Goal: Transaction & Acquisition: Purchase product/service

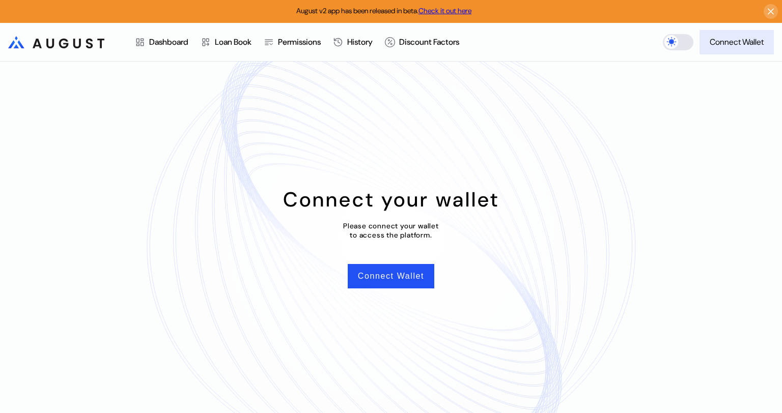
click at [726, 43] on div "Connect Wallet" at bounding box center [736, 42] width 54 height 11
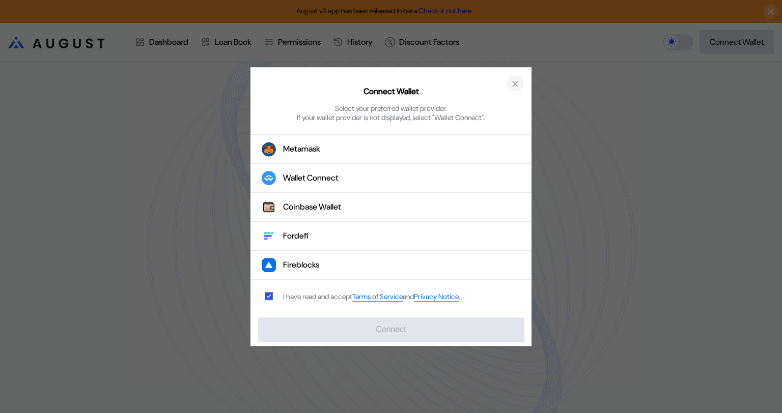
click at [517, 83] on icon "close modal" at bounding box center [515, 83] width 10 height 11
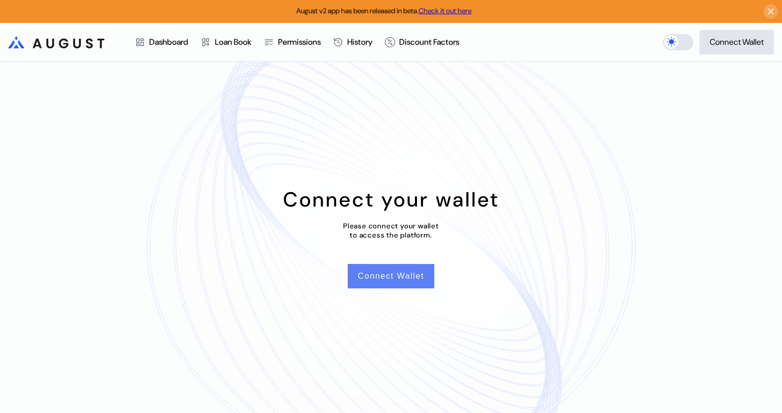
click at [393, 280] on button "Connect Wallet" at bounding box center [391, 276] width 87 height 24
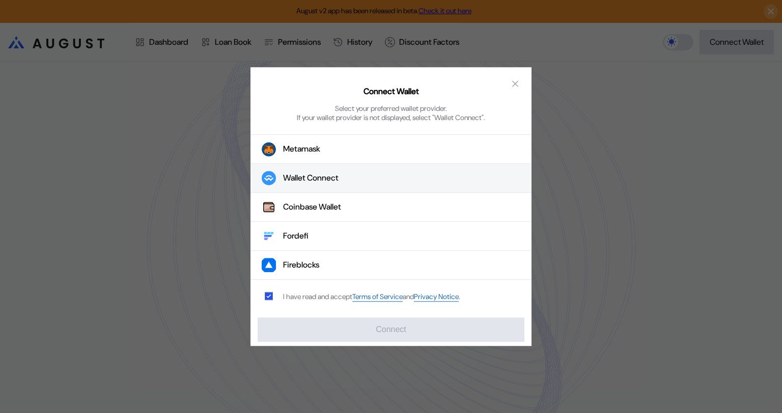
click at [358, 174] on button "Wallet Connect" at bounding box center [390, 178] width 281 height 29
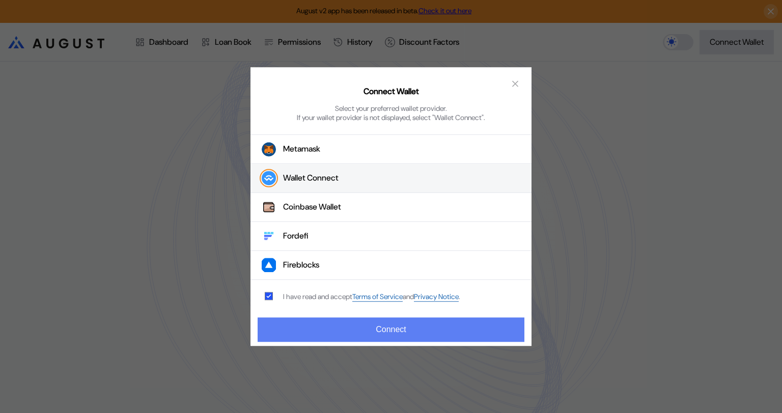
click at [389, 328] on button "Connect" at bounding box center [391, 330] width 267 height 24
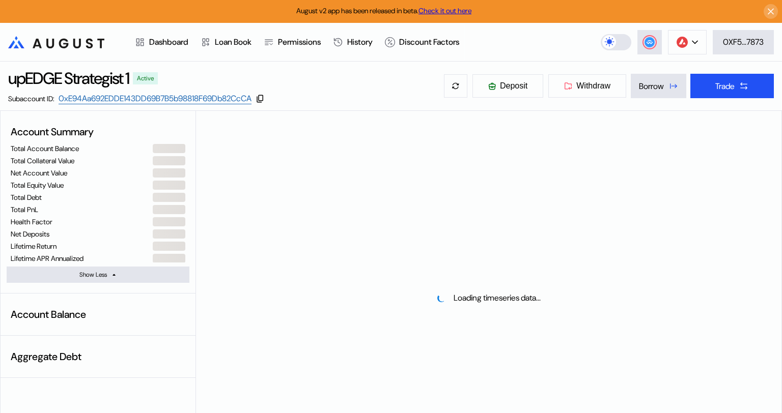
select select "*"
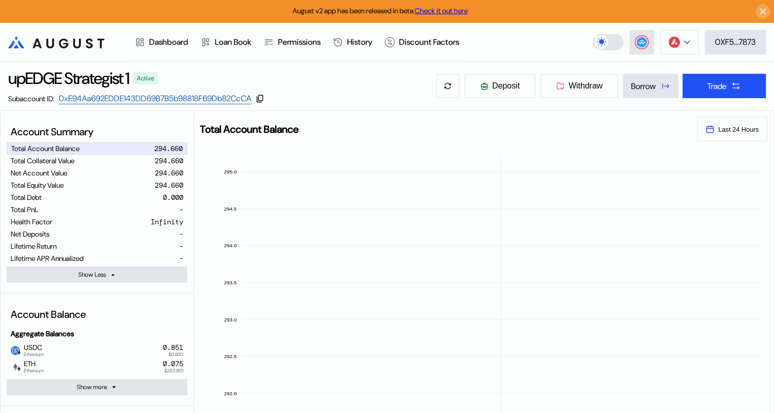
click at [685, 42] on icon at bounding box center [687, 42] width 5 height 3
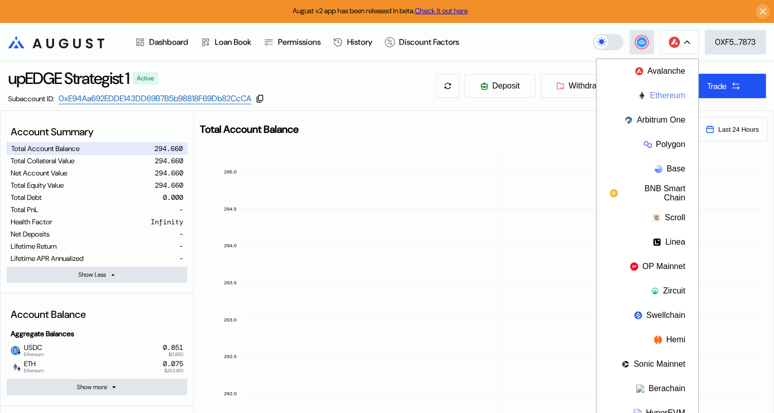
click at [665, 93] on button "Ethereum" at bounding box center [647, 95] width 102 height 24
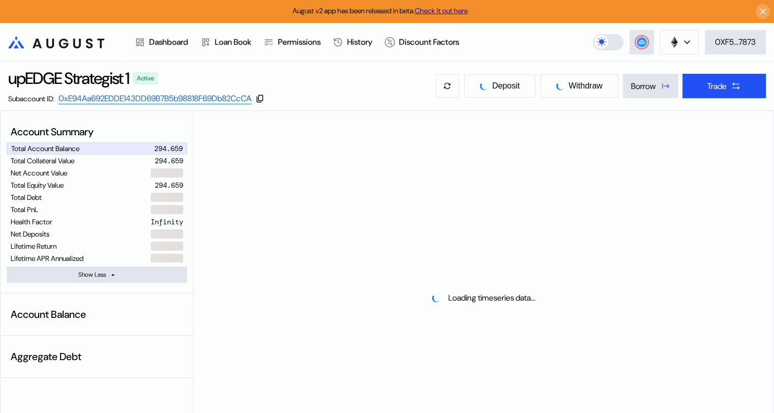
select select "*"
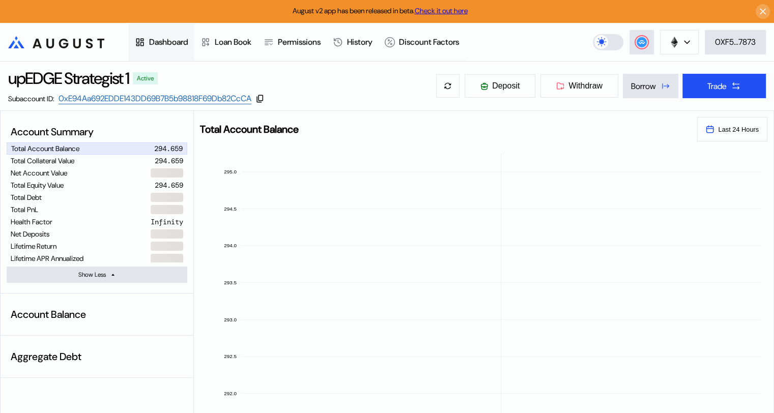
click at [164, 41] on div "Dashboard" at bounding box center [168, 42] width 39 height 11
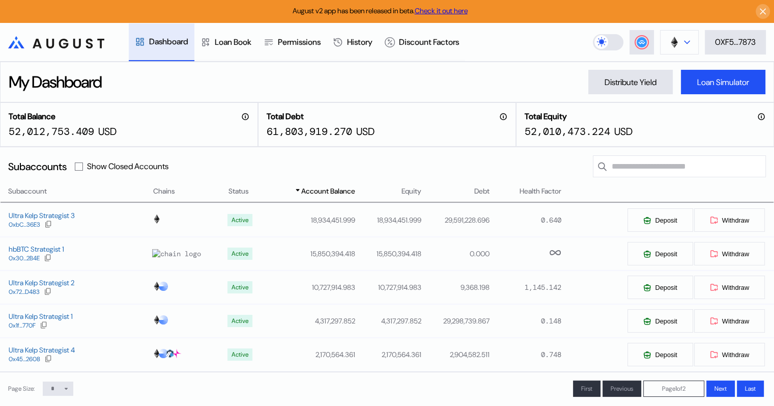
click at [691, 43] on button at bounding box center [679, 42] width 39 height 24
click at [684, 44] on icon at bounding box center [687, 42] width 6 height 4
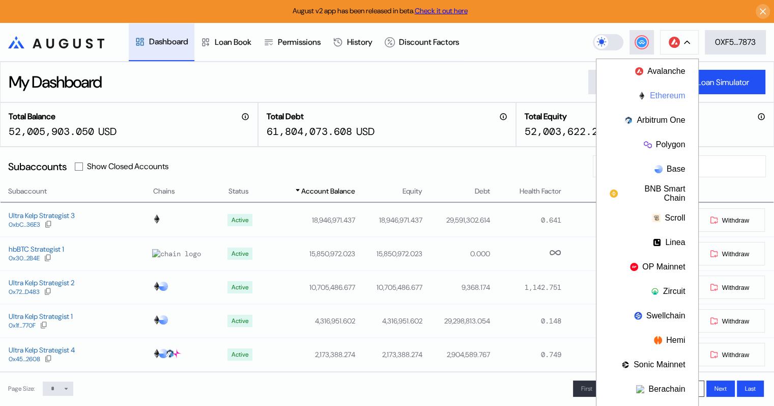
click at [661, 99] on button "Ethereum" at bounding box center [647, 95] width 102 height 24
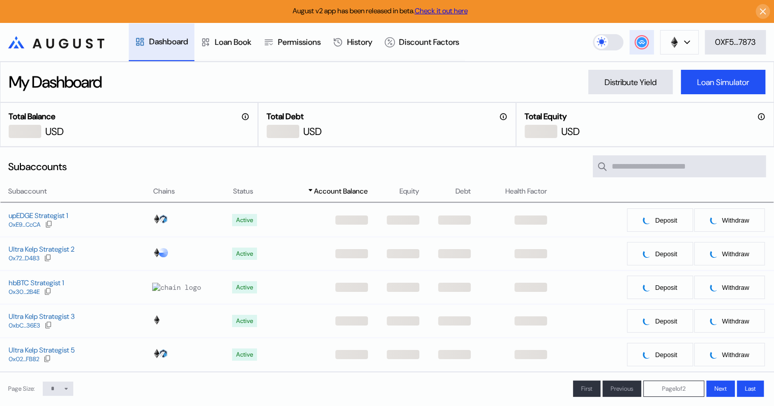
click at [638, 40] on circle at bounding box center [642, 42] width 10 height 10
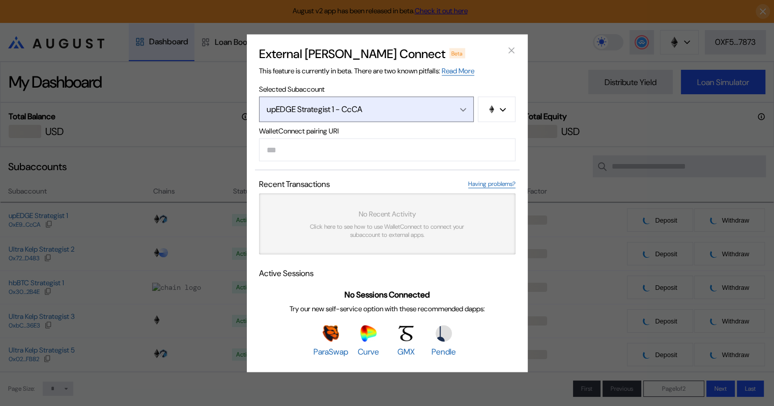
click at [464, 108] on icon "Open menu" at bounding box center [463, 109] width 6 height 4
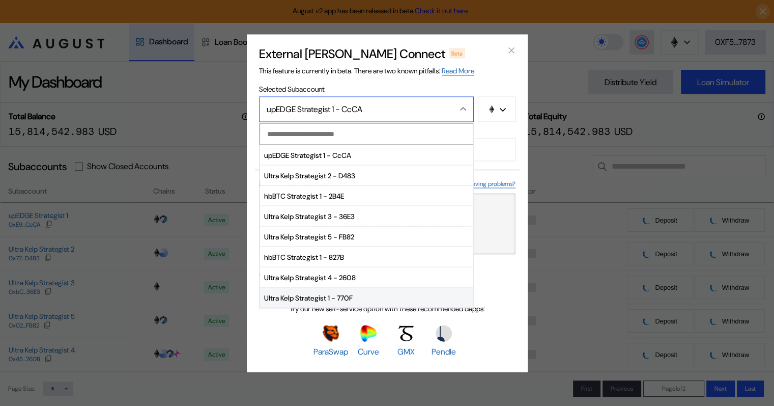
click at [341, 295] on span "Ultra Kelp Strategist 1 - 770F" at bounding box center [366, 298] width 213 height 20
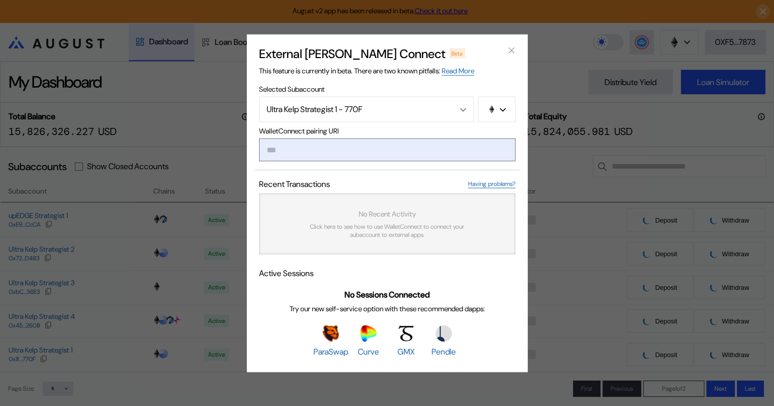
click at [345, 146] on input "modal" at bounding box center [387, 149] width 256 height 23
paste input "**********"
type input "**********"
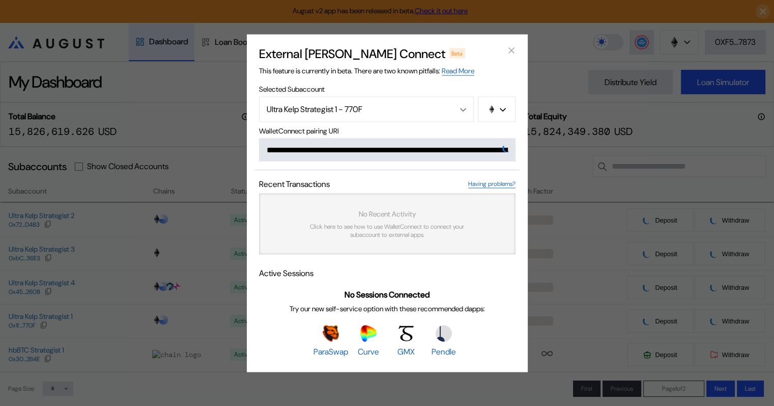
scroll to position [0, 616]
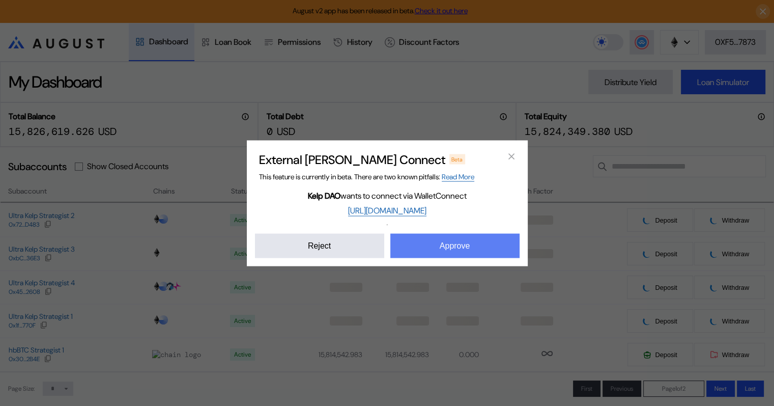
click at [474, 248] on button "Approve" at bounding box center [454, 245] width 129 height 24
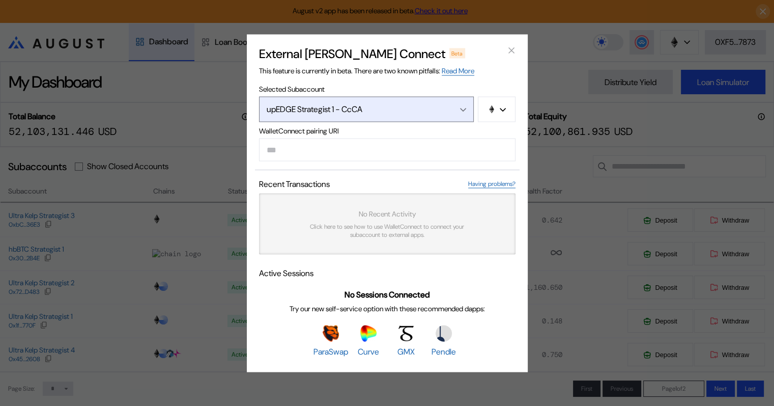
click at [462, 108] on icon "Open menu" at bounding box center [463, 109] width 5 height 3
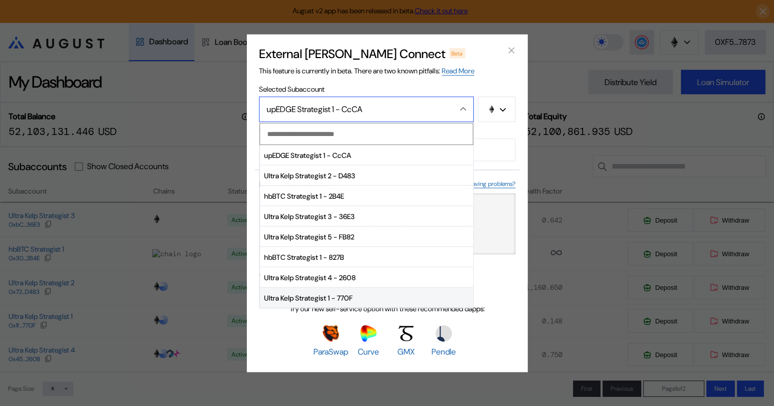
click at [352, 294] on span "Ultra Kelp Strategist 1 - 770F" at bounding box center [366, 298] width 213 height 20
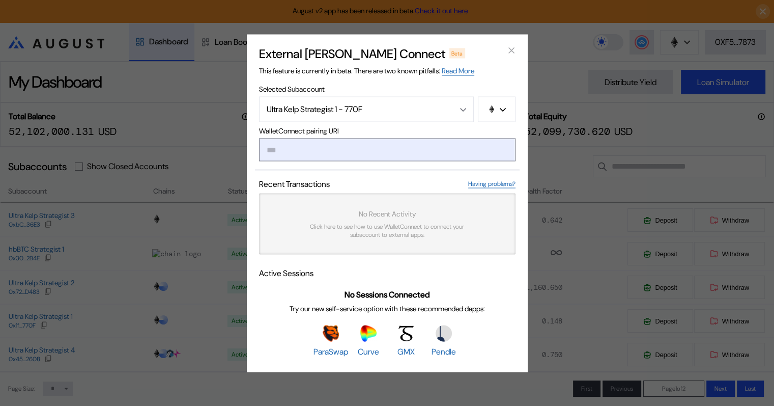
click at [313, 153] on input "modal" at bounding box center [387, 149] width 256 height 23
paste input "**********"
type input "**********"
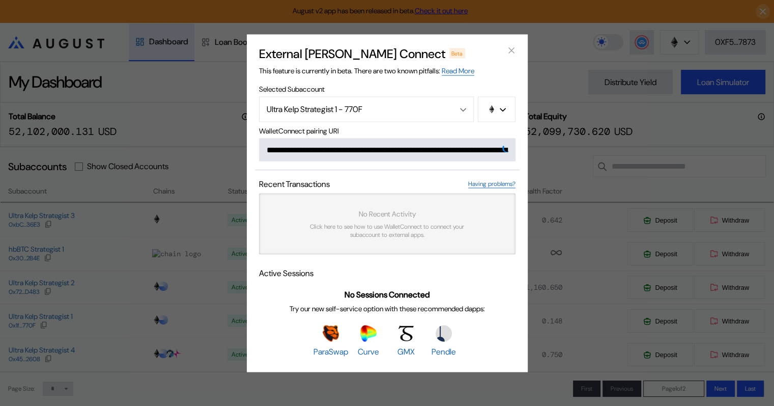
scroll to position [0, 602]
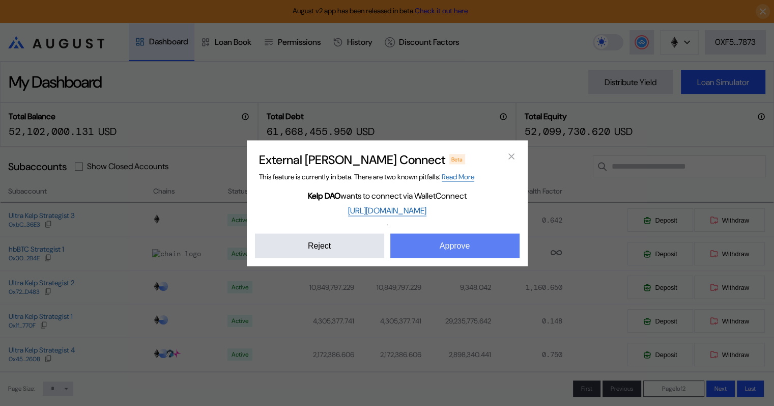
click at [461, 243] on button "Approve" at bounding box center [454, 245] width 129 height 24
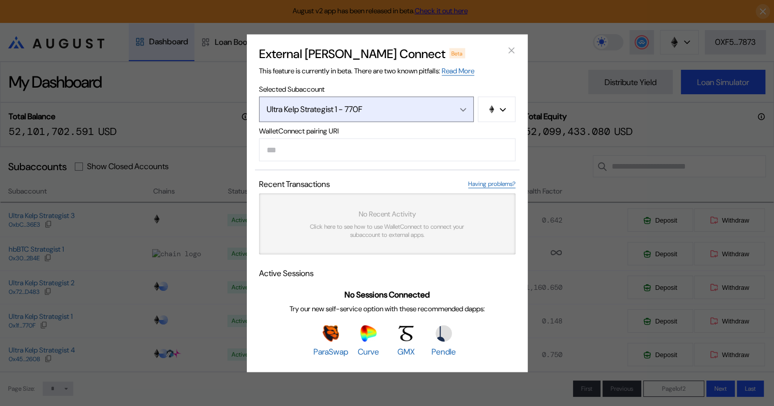
click at [463, 107] on icon "Open menu" at bounding box center [463, 109] width 6 height 4
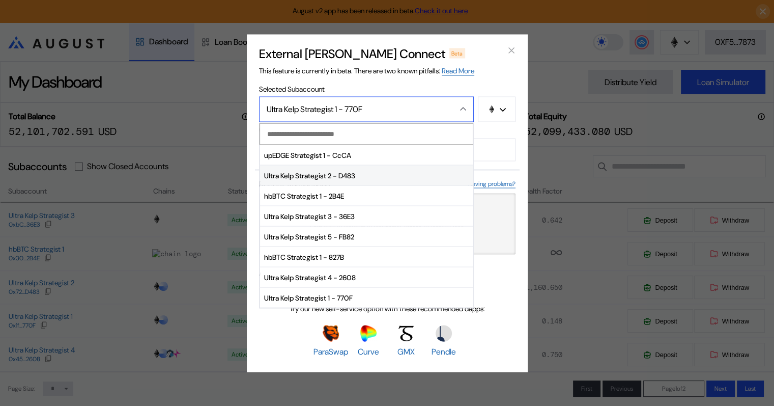
click at [343, 176] on span "Ultra Kelp Strategist 2 - D483" at bounding box center [366, 175] width 213 height 20
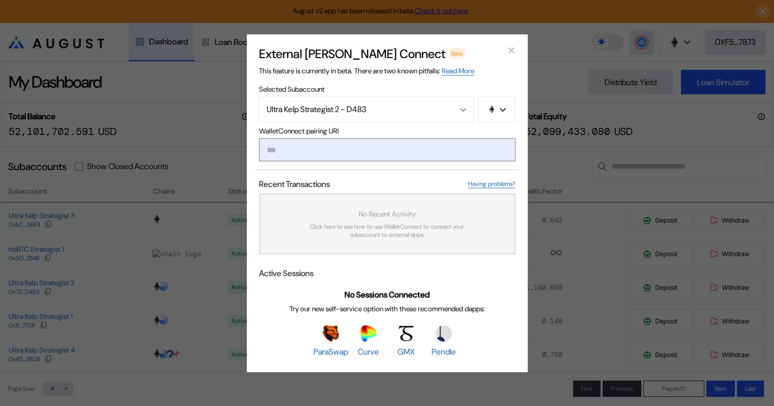
click at [340, 157] on input "modal" at bounding box center [387, 149] width 256 height 23
paste input "**********"
type input "**********"
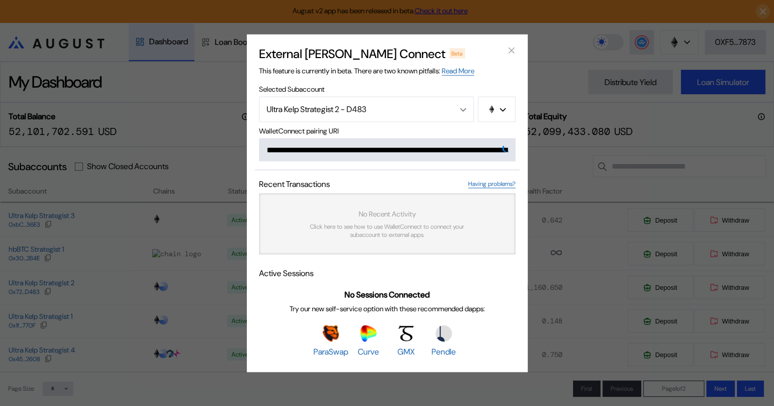
scroll to position [0, 609]
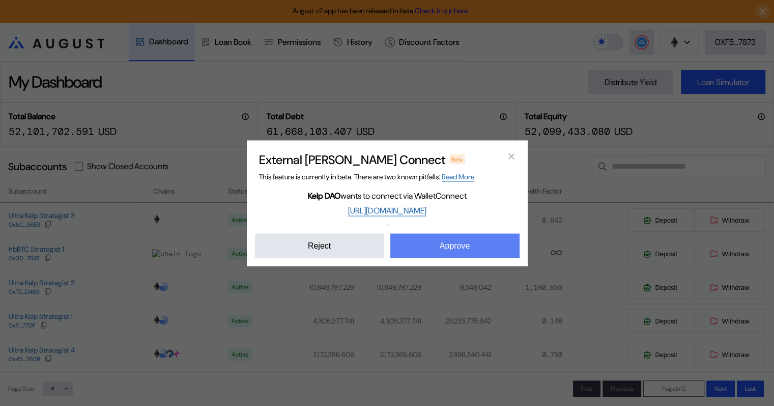
click at [466, 243] on button "Approve" at bounding box center [454, 245] width 129 height 24
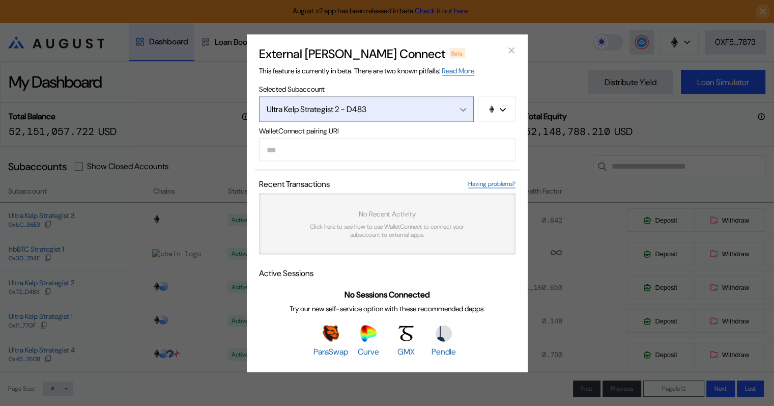
click at [465, 108] on icon "Open menu" at bounding box center [463, 109] width 5 height 3
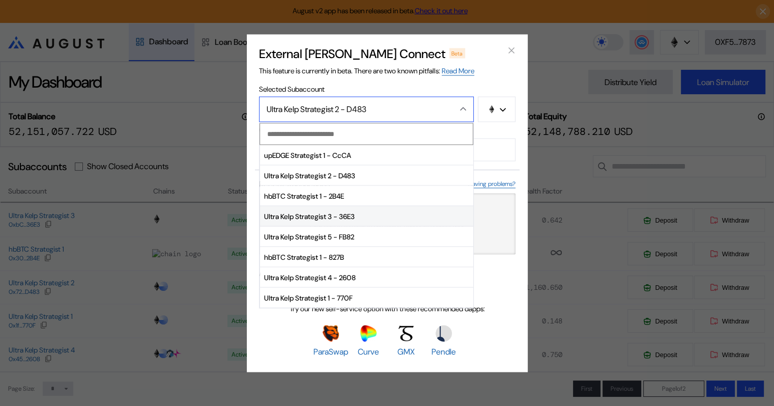
click at [356, 216] on span "Ultra Kelp Strategist 3 - 36E3" at bounding box center [366, 216] width 213 height 20
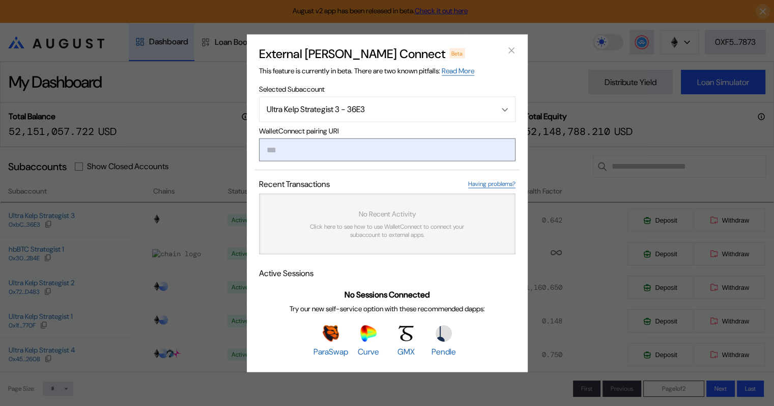
click at [331, 151] on input "modal" at bounding box center [387, 149] width 256 height 23
paste input "**********"
type input "**********"
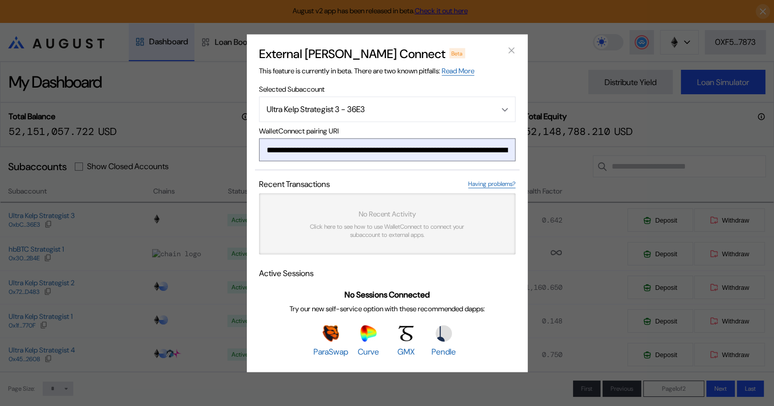
scroll to position [0, 609]
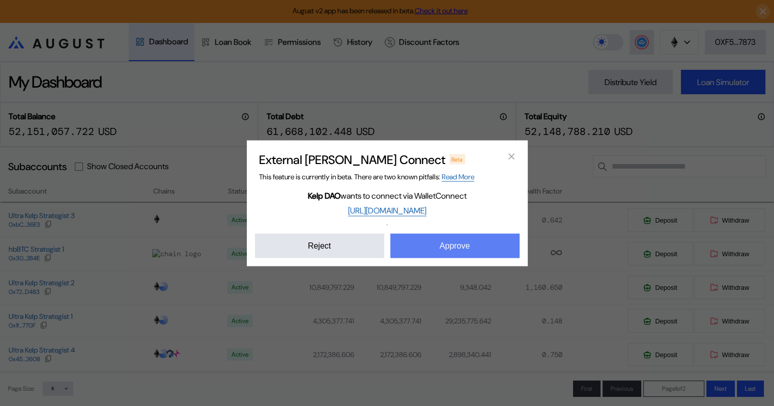
click at [458, 241] on button "Approve" at bounding box center [454, 245] width 129 height 24
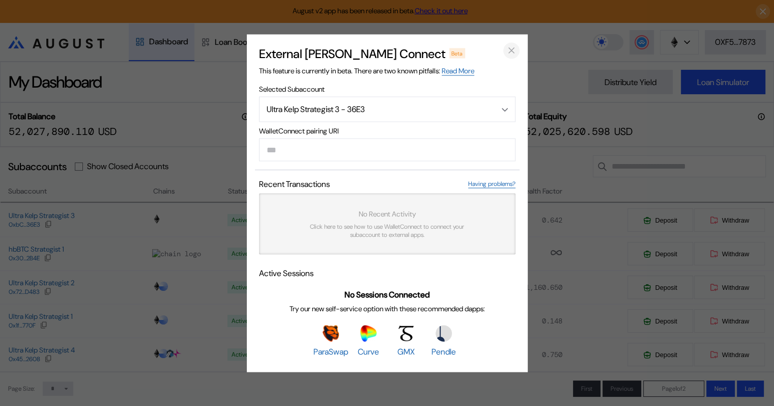
click at [513, 51] on icon "close modal" at bounding box center [511, 50] width 5 height 5
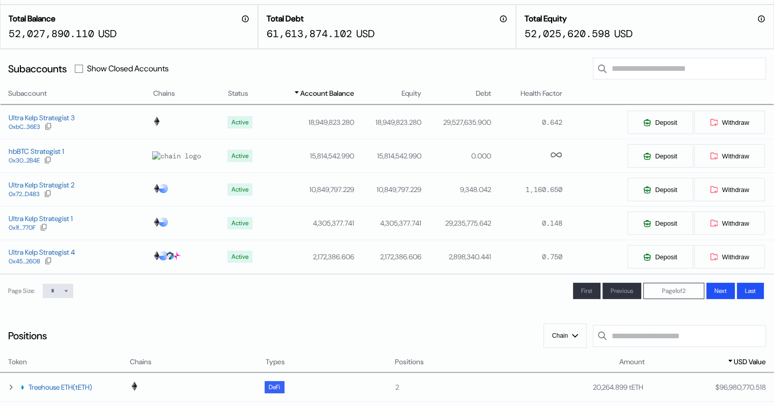
scroll to position [102, 0]
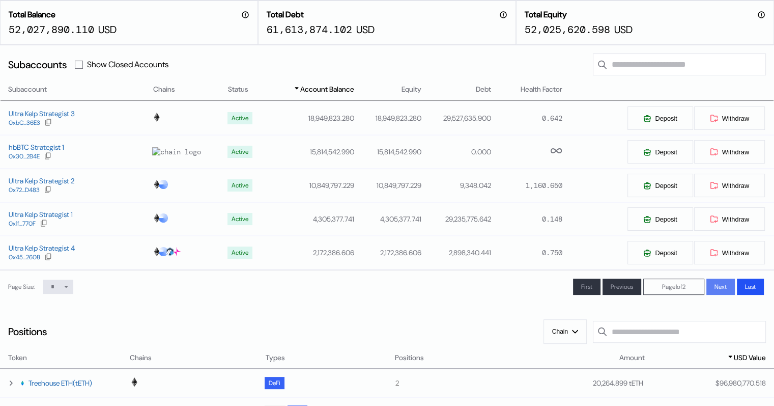
click at [723, 289] on span "Next" at bounding box center [721, 286] width 12 height 8
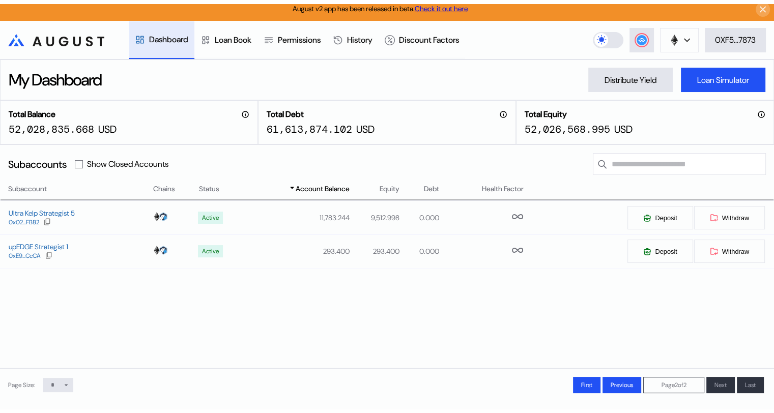
scroll to position [0, 0]
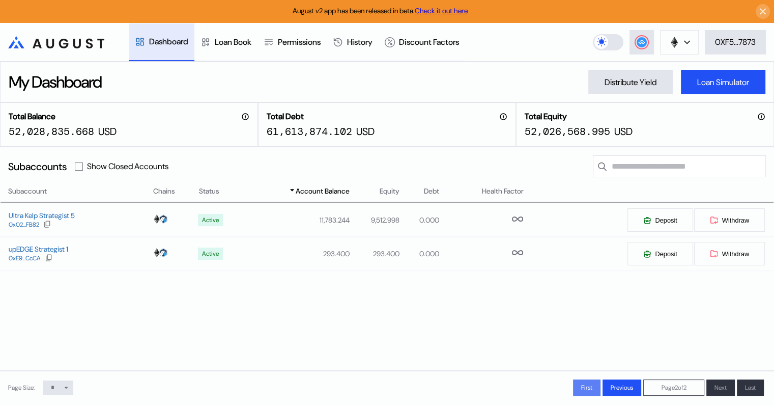
click at [581, 391] on span "First" at bounding box center [586, 387] width 11 height 8
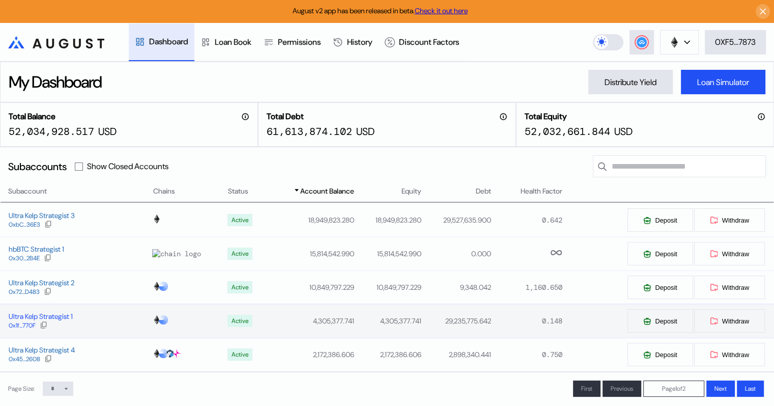
click at [66, 318] on div "Ultra Kelp Strategist 1" at bounding box center [41, 315] width 64 height 9
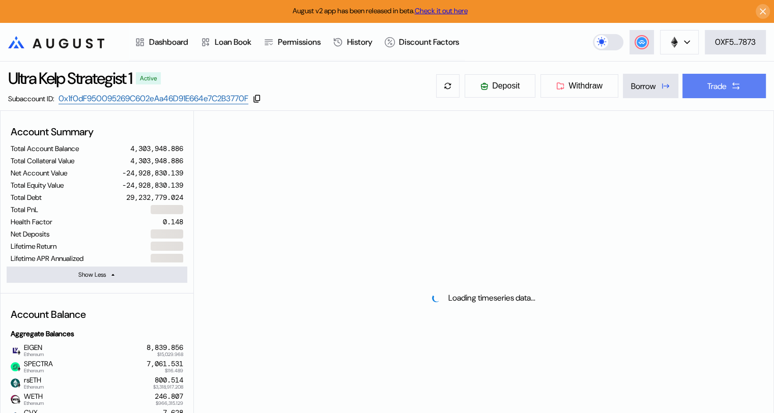
click at [731, 86] on icon at bounding box center [736, 86] width 10 height 10
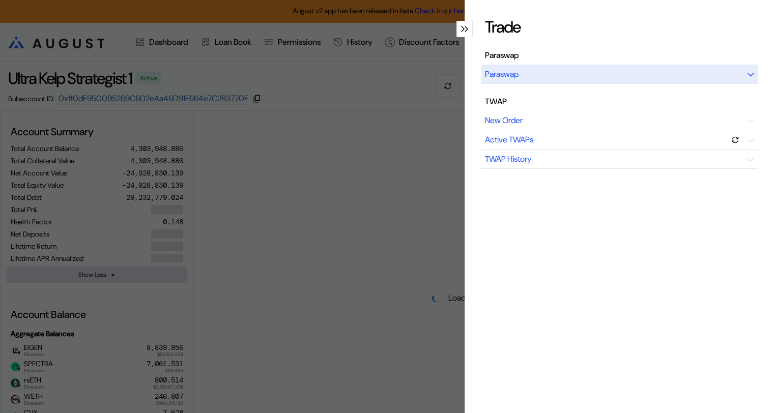
click at [562, 75] on div "Paraswap" at bounding box center [619, 74] width 277 height 19
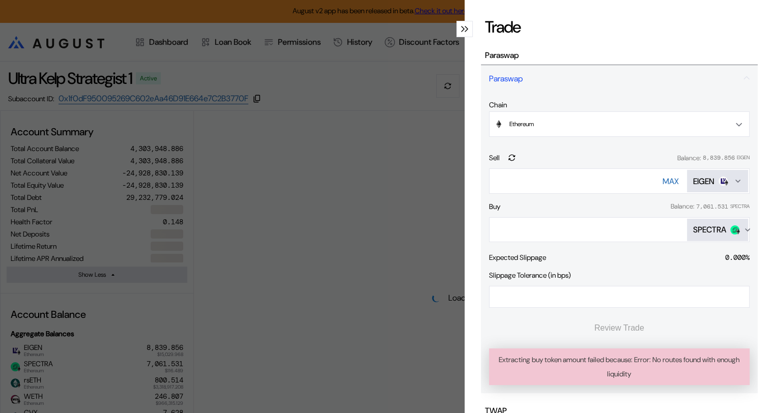
click at [704, 230] on div "SPECTRA" at bounding box center [709, 229] width 33 height 11
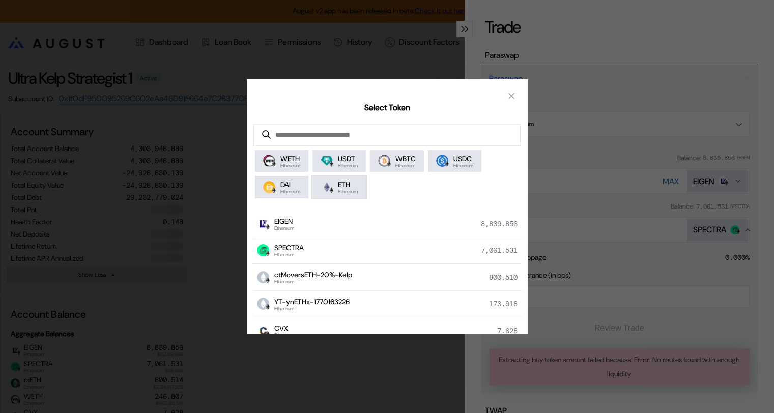
click at [358, 194] on span "Ethereum" at bounding box center [348, 191] width 20 height 5
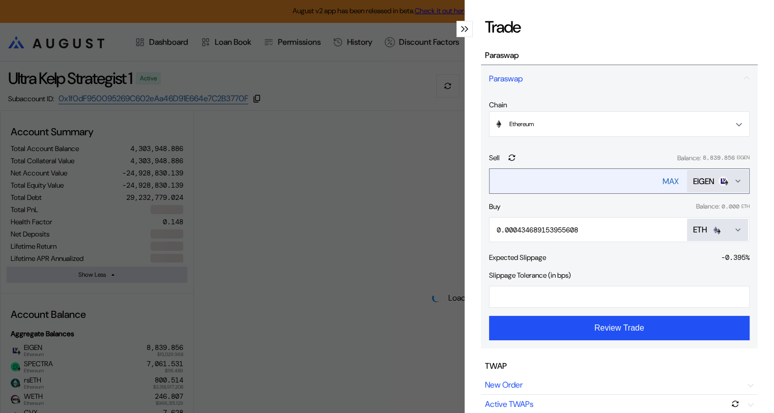
click at [663, 178] on div "MAX" at bounding box center [671, 181] width 16 height 11
type input "**********"
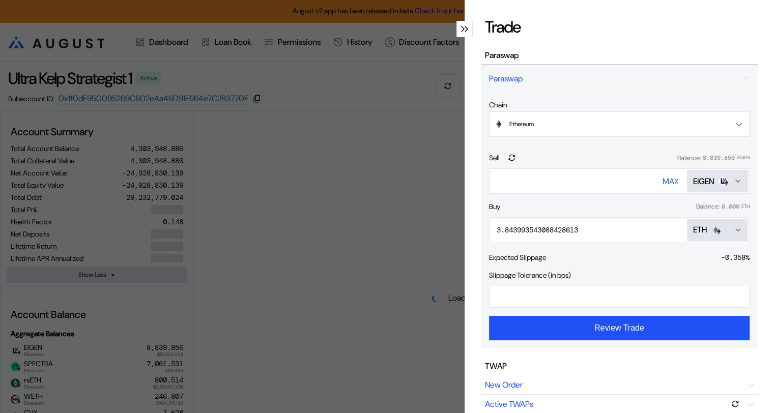
select select "*"
drag, startPoint x: 506, startPoint y: 297, endPoint x: 475, endPoint y: 298, distance: 30.5
click at [476, 298] on div "**********" at bounding box center [619, 206] width 309 height 413
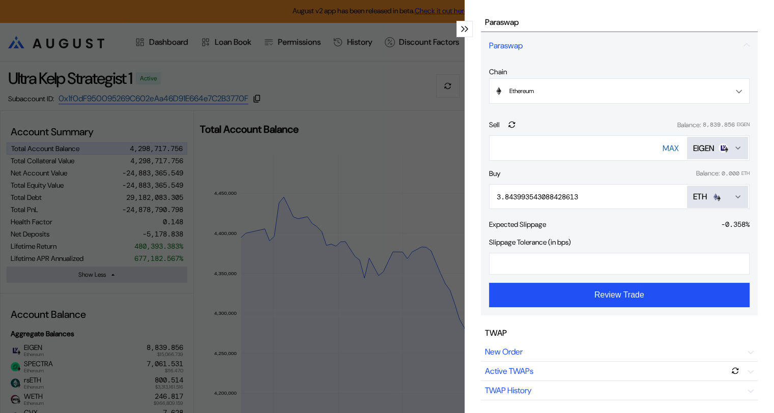
scroll to position [51, 0]
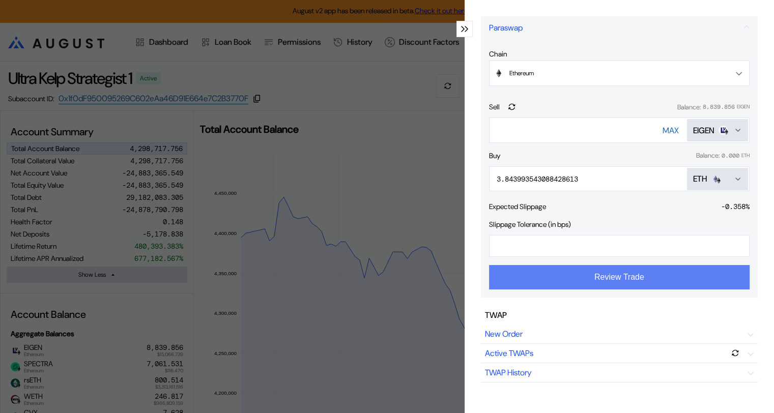
type input "**"
click at [612, 280] on button "Review Trade" at bounding box center [619, 277] width 261 height 24
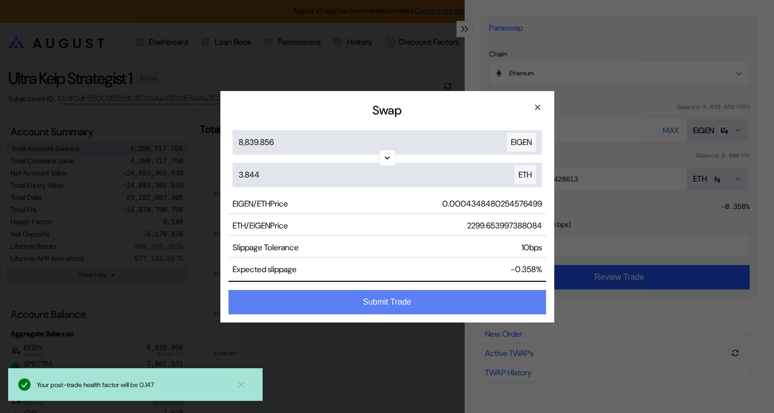
click at [397, 300] on button "Submit Trade" at bounding box center [388, 302] width 318 height 24
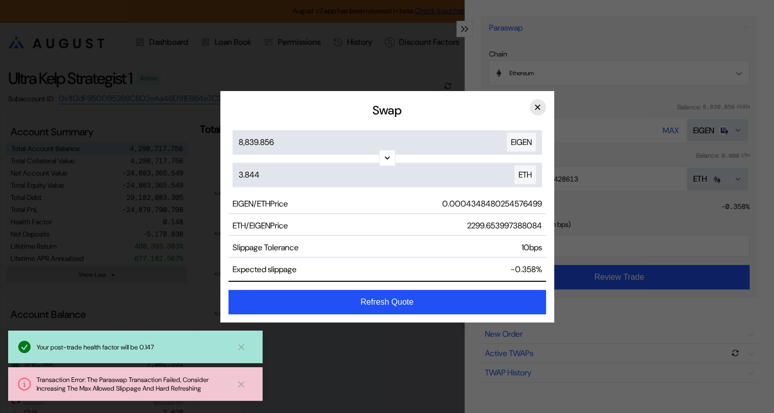
click at [537, 106] on button "×" at bounding box center [538, 107] width 16 height 16
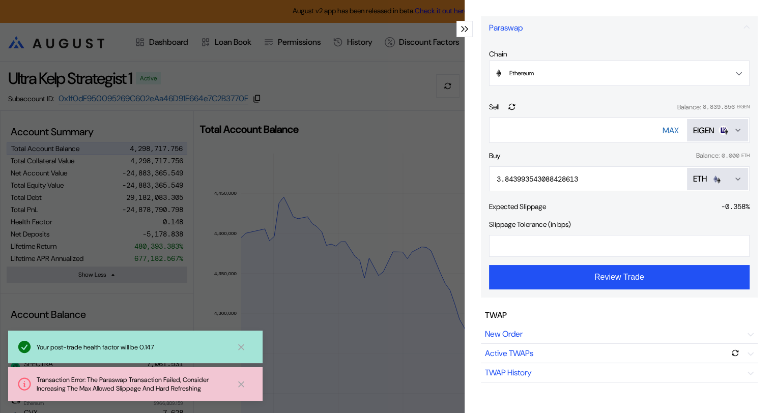
drag, startPoint x: 508, startPoint y: 247, endPoint x: 480, endPoint y: 247, distance: 28.0
click at [481, 247] on div "**********" at bounding box center [619, 169] width 277 height 256
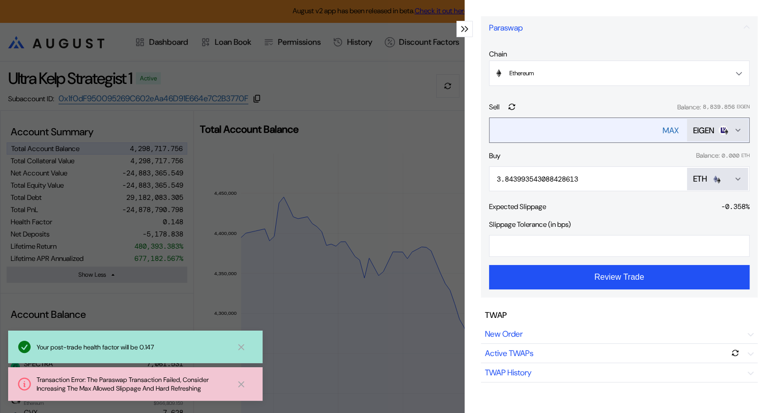
drag, startPoint x: 601, startPoint y: 131, endPoint x: 491, endPoint y: 130, distance: 109.9
click at [491, 130] on input "**********" at bounding box center [566, 130] width 153 height 21
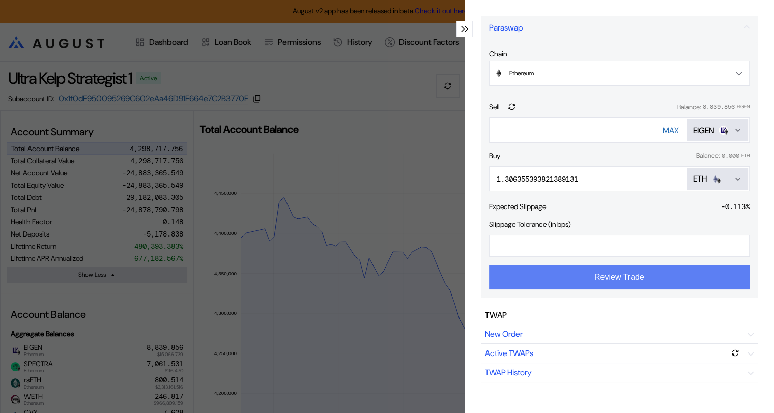
click at [607, 278] on button "Review Trade" at bounding box center [619, 277] width 261 height 24
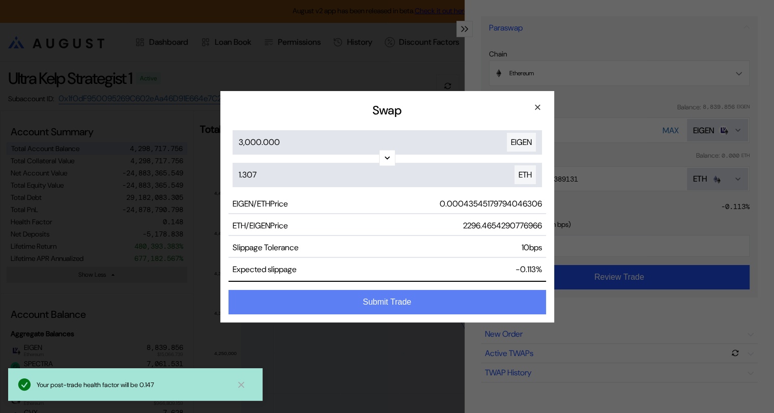
click at [444, 302] on button "Submit Trade" at bounding box center [388, 302] width 318 height 24
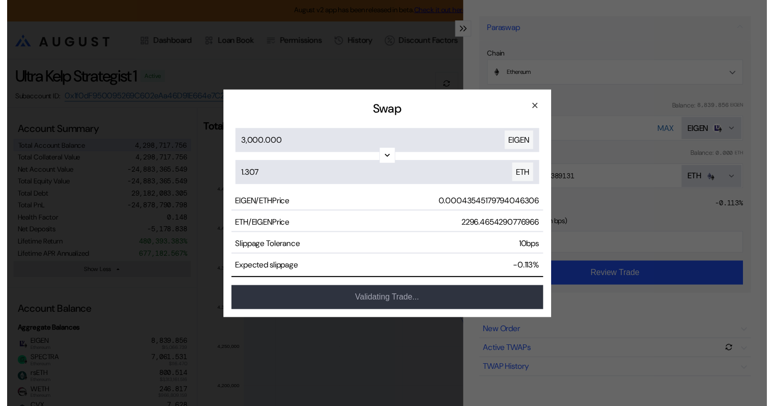
scroll to position [0, 0]
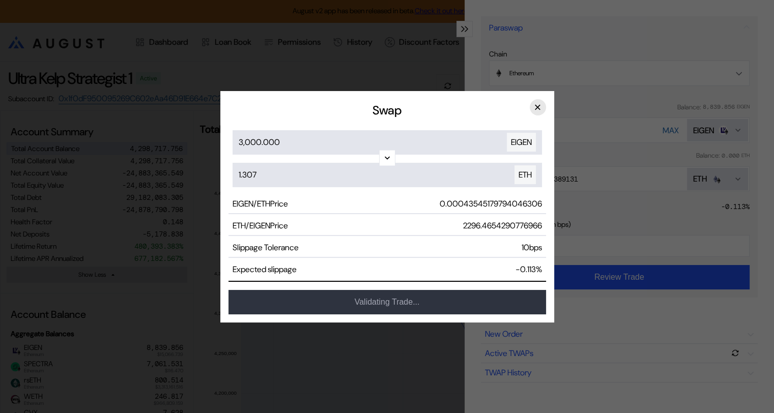
click at [537, 110] on button "×" at bounding box center [538, 107] width 16 height 16
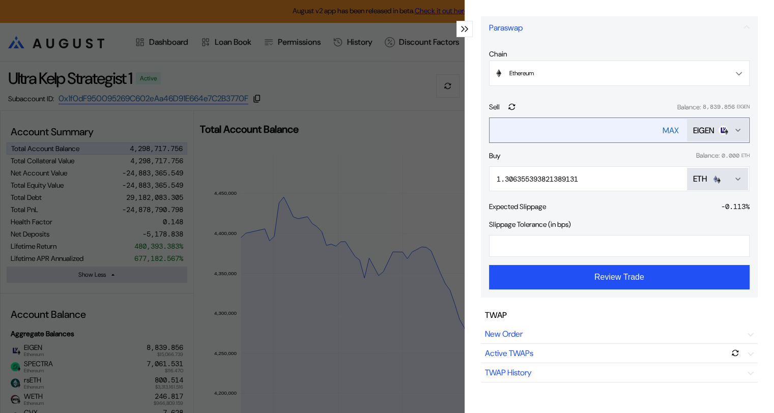
click at [668, 131] on div "MAX" at bounding box center [671, 130] width 16 height 11
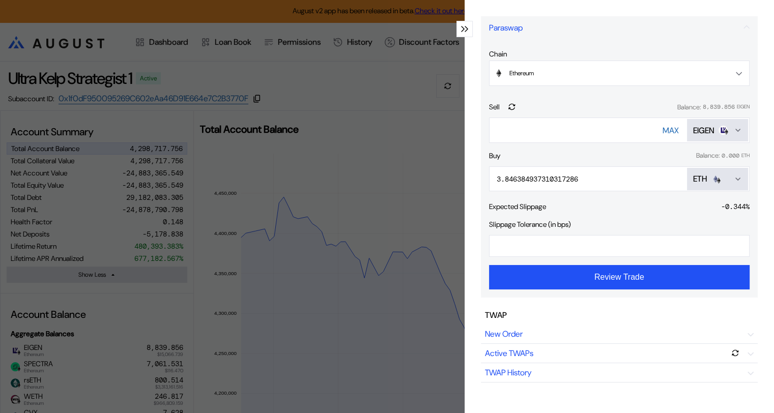
drag, startPoint x: 599, startPoint y: 129, endPoint x: 468, endPoint y: 129, distance: 130.8
click at [465, 129] on div "**********" at bounding box center [619, 206] width 309 height 413
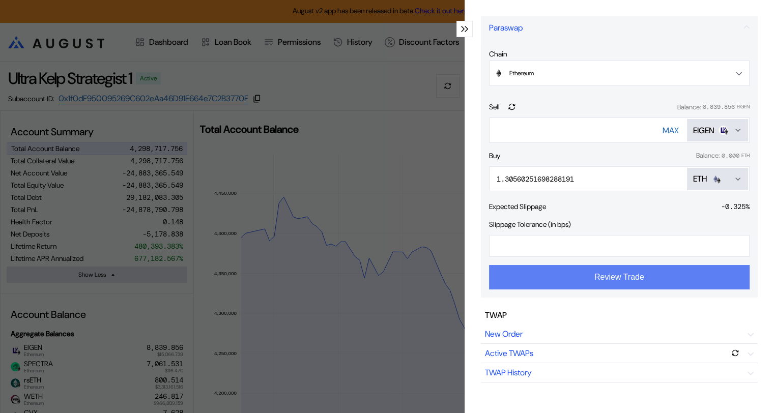
type input "****"
click at [609, 283] on button "Review Trade" at bounding box center [619, 277] width 261 height 24
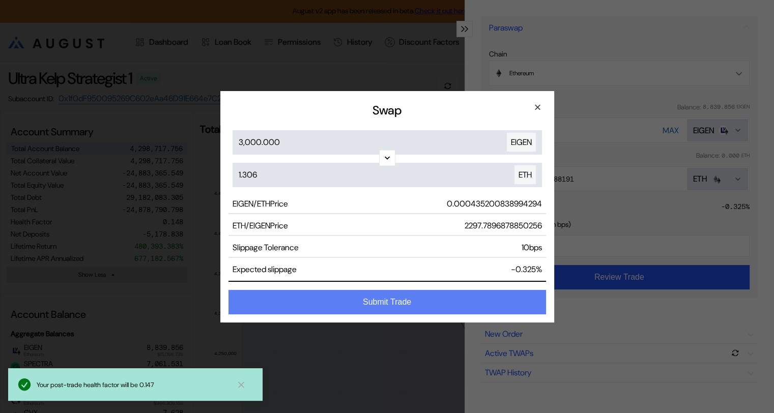
click at [415, 303] on button "Submit Trade" at bounding box center [388, 302] width 318 height 24
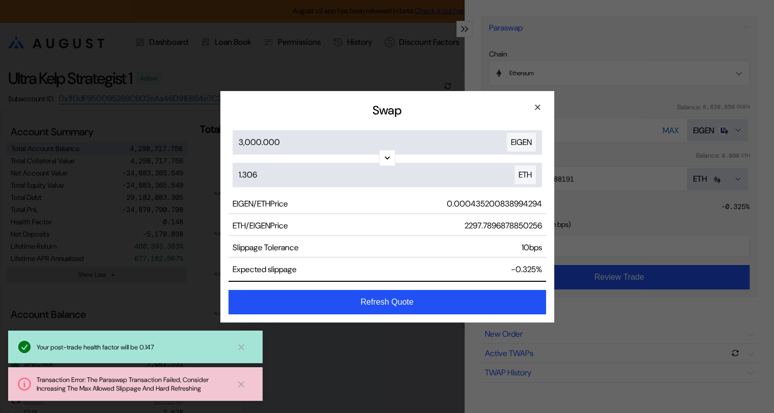
click at [535, 108] on button "×" at bounding box center [538, 107] width 16 height 16
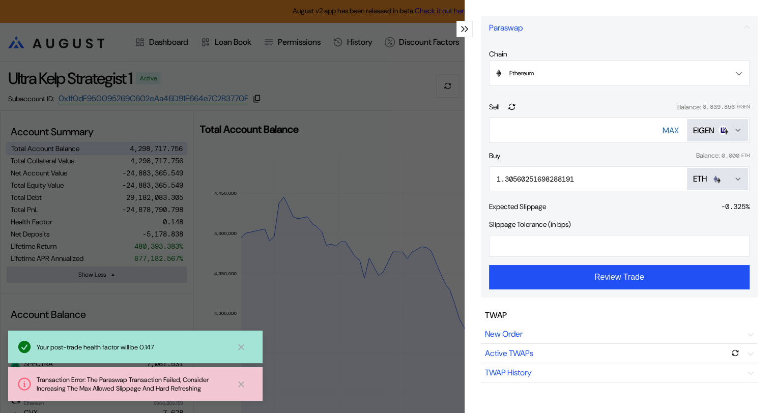
drag, startPoint x: 510, startPoint y: 250, endPoint x: 458, endPoint y: 242, distance: 52.5
click at [458, 242] on div "Trade Paraswap Paraswap Chain Ethereum Ethereum Base Sell Balance: 8,839.856 EI…" at bounding box center [387, 206] width 774 height 413
type input "**"
click at [241, 346] on icon at bounding box center [241, 347] width 10 height 11
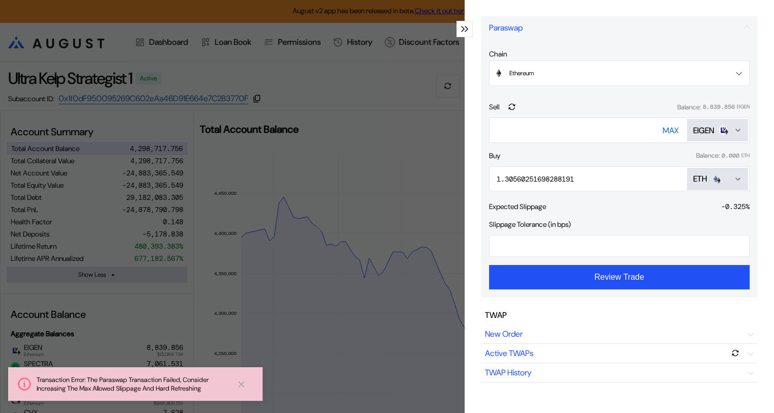
click at [239, 383] on icon at bounding box center [241, 384] width 10 height 11
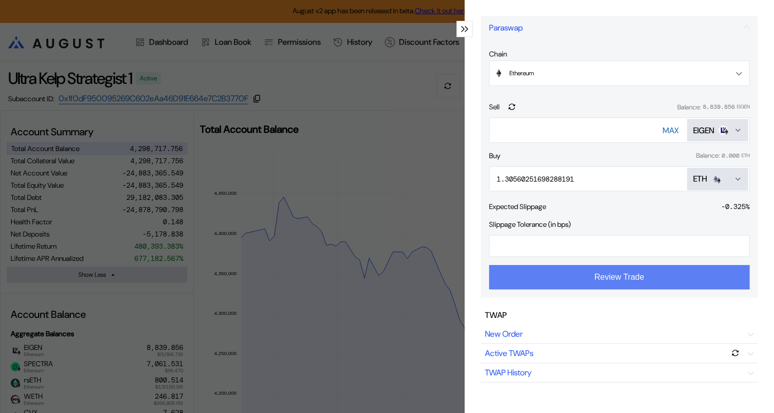
click at [590, 277] on button "Review Trade" at bounding box center [619, 277] width 261 height 24
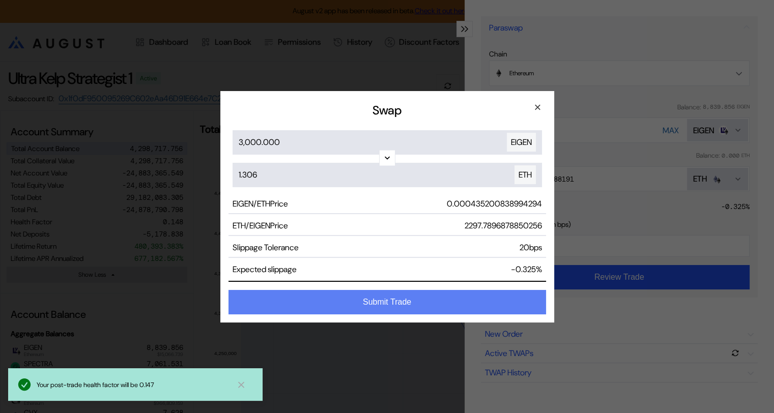
click at [415, 304] on button "Submit Trade" at bounding box center [388, 302] width 318 height 24
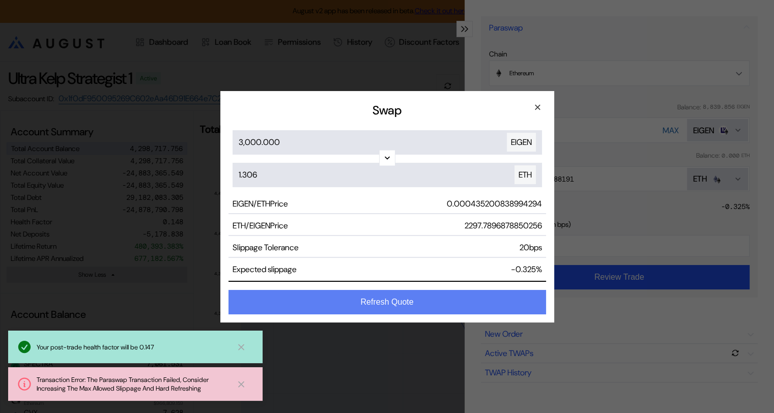
click at [405, 298] on button "Refresh Quote" at bounding box center [388, 302] width 318 height 24
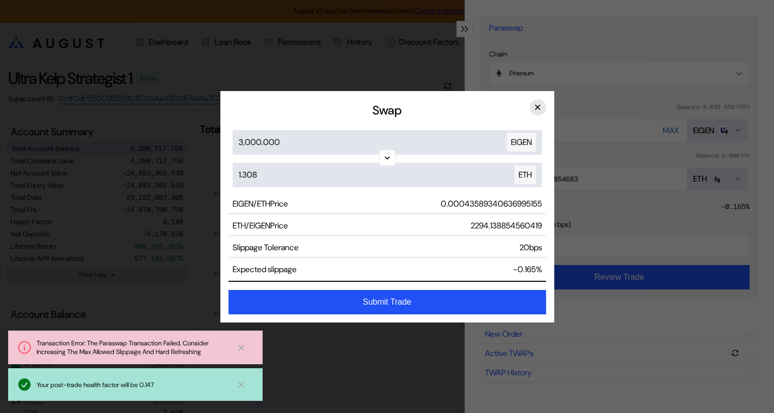
click at [534, 106] on button "×" at bounding box center [538, 107] width 16 height 16
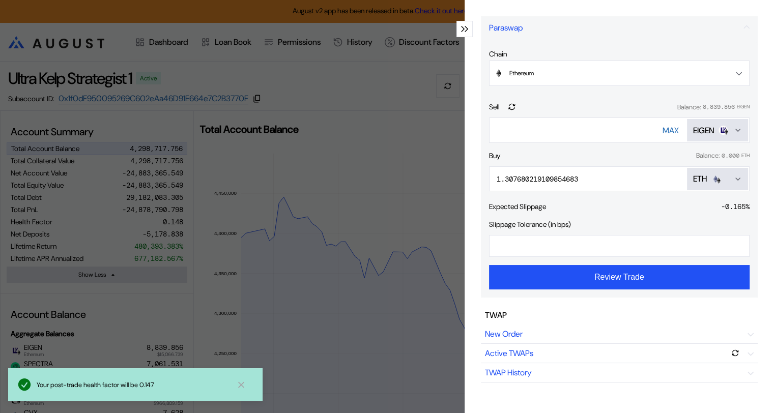
drag, startPoint x: 519, startPoint y: 129, endPoint x: 424, endPoint y: 129, distance: 94.7
click at [424, 129] on div "Trade Paraswap Paraswap Chain Ethereum Ethereum Base Sell Balance: 8,839.856 EI…" at bounding box center [387, 206] width 774 height 413
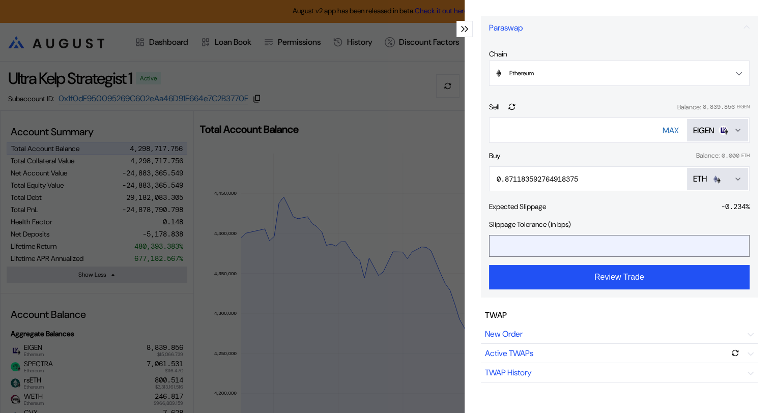
type input "****"
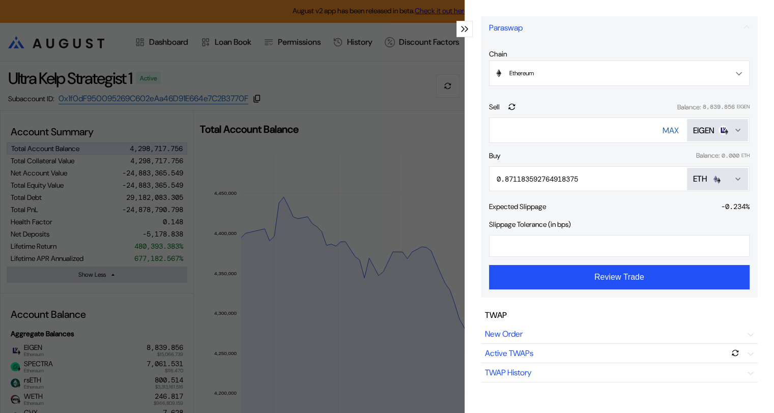
drag, startPoint x: 507, startPoint y: 246, endPoint x: 483, endPoint y: 243, distance: 23.6
click at [483, 243] on div "Chain Ethereum Ethereum Base Sell Balance: 8,839.856 EIGEN **** [PERSON_NAME] B…" at bounding box center [619, 169] width 277 height 256
type input "**"
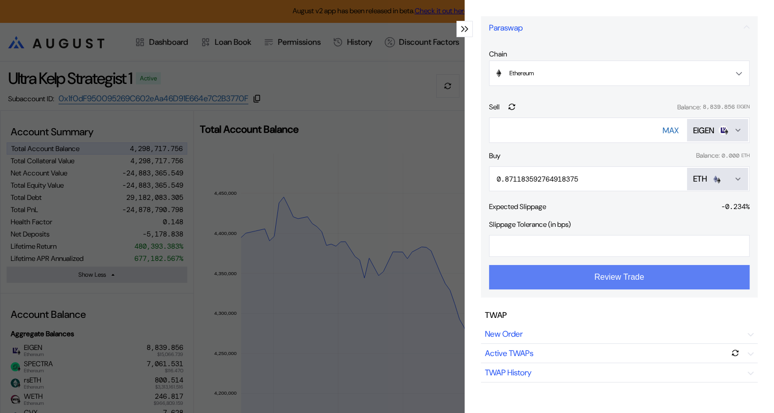
click at [599, 278] on button "Review Trade" at bounding box center [619, 277] width 261 height 24
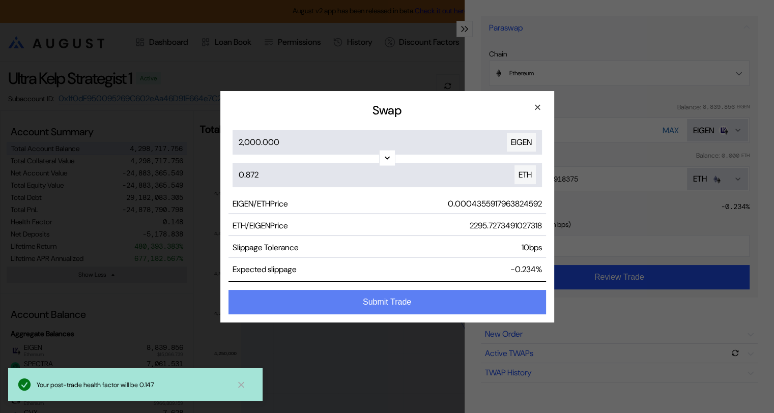
click at [427, 302] on button "Submit Trade" at bounding box center [388, 302] width 318 height 24
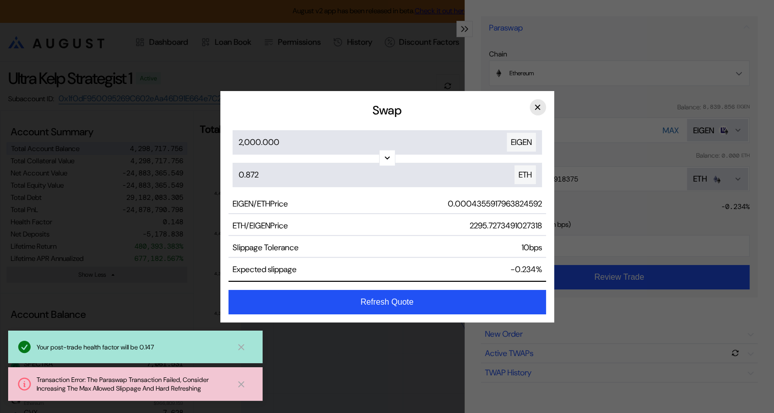
click at [539, 109] on button "×" at bounding box center [538, 107] width 16 height 16
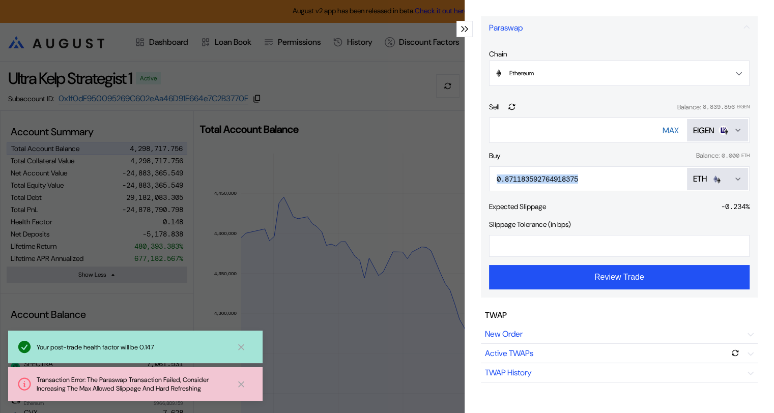
drag, startPoint x: 584, startPoint y: 180, endPoint x: 493, endPoint y: 183, distance: 90.7
click at [493, 183] on div "0.871183592764918375 ETH" at bounding box center [619, 178] width 261 height 25
drag, startPoint x: 464, startPoint y: 28, endPoint x: 470, endPoint y: 45, distance: 17.4
click at [465, 28] on icon "modal" at bounding box center [467, 29] width 4 height 6
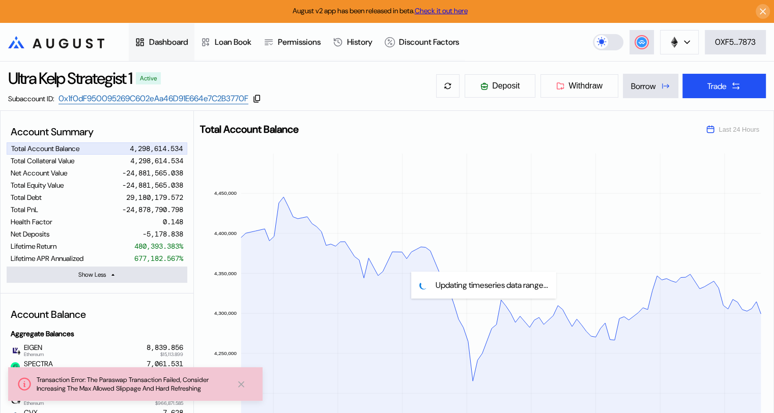
click at [172, 40] on div "Dashboard" at bounding box center [168, 42] width 39 height 11
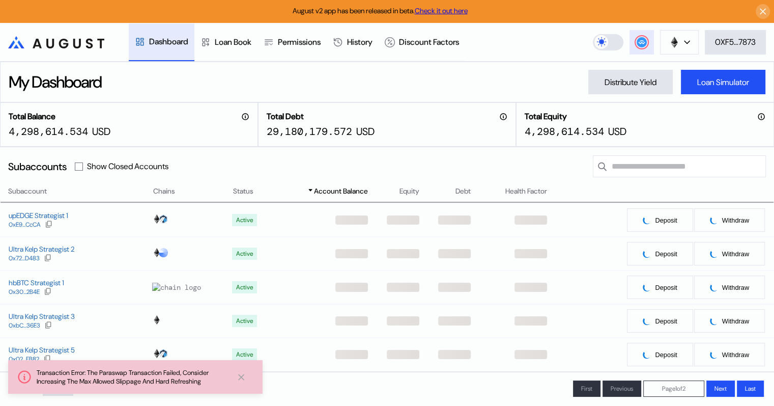
click at [640, 39] on circle at bounding box center [642, 42] width 10 height 10
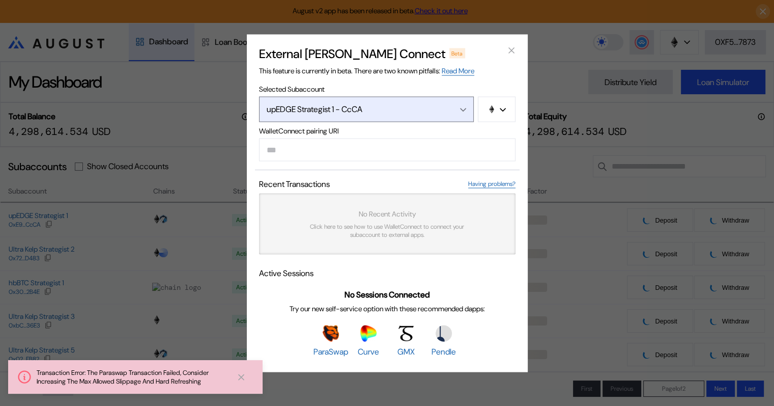
click at [448, 106] on button "upEDGE Strategist 1 - CcCA" at bounding box center [366, 108] width 215 height 25
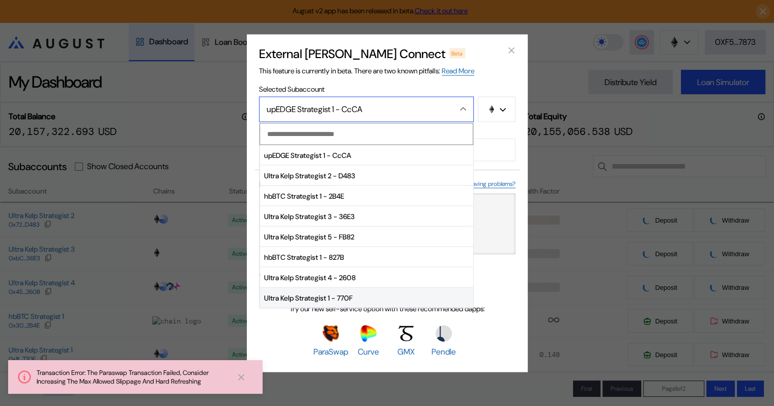
click at [352, 296] on span "Ultra Kelp Strategist 1 - 770F" at bounding box center [366, 298] width 213 height 20
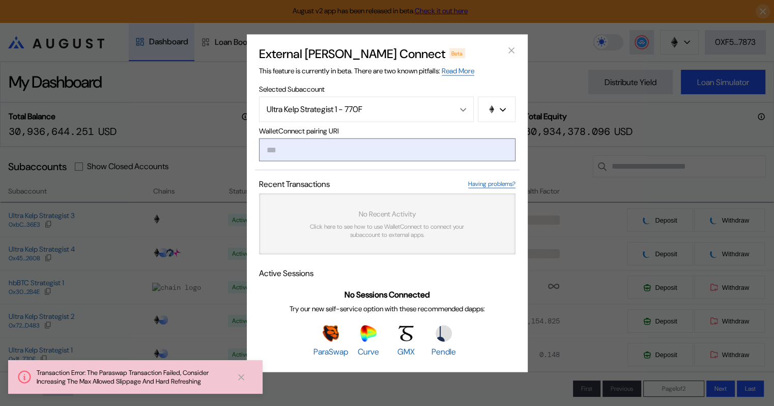
click at [319, 153] on input "modal" at bounding box center [387, 149] width 256 height 23
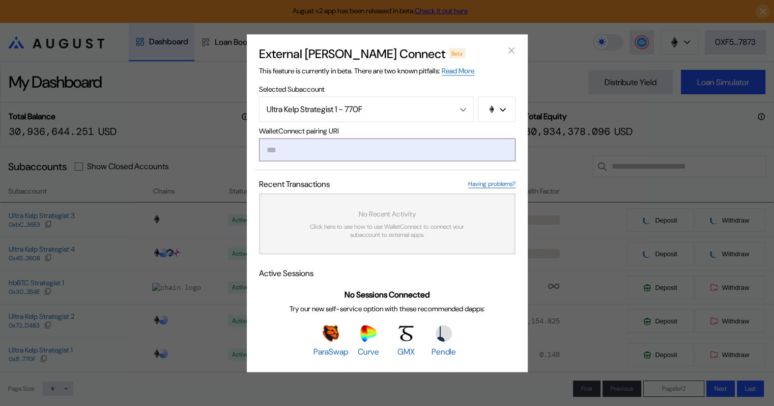
paste input "**********"
type input "**********"
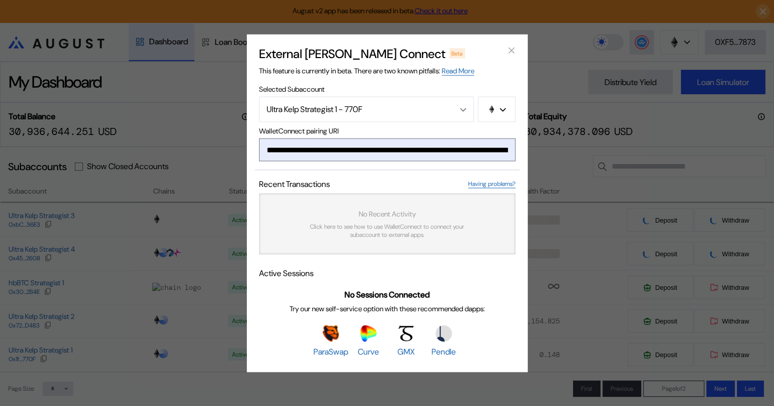
scroll to position [0, 598]
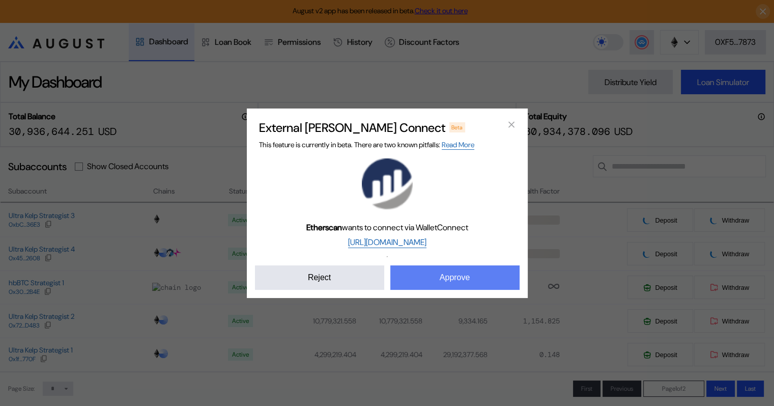
click at [477, 279] on button "Approve" at bounding box center [454, 277] width 129 height 24
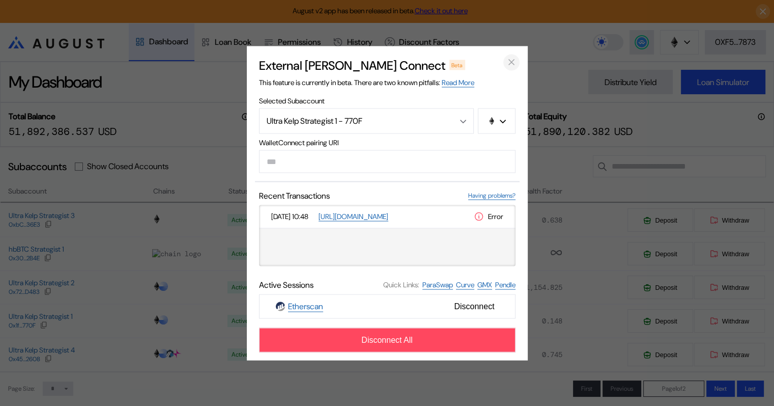
click at [510, 62] on icon "close modal" at bounding box center [511, 62] width 5 height 5
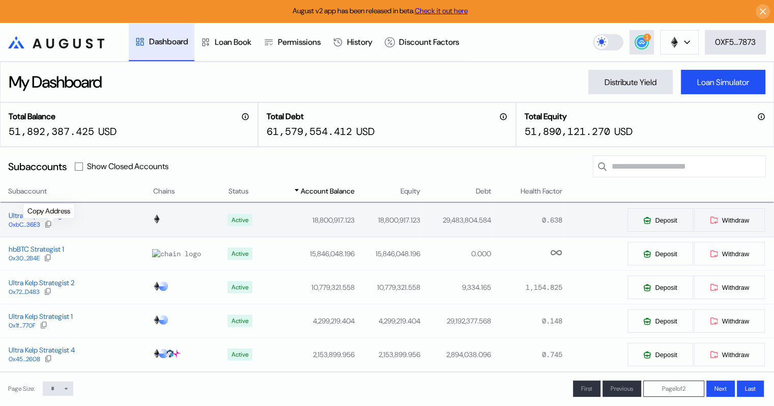
click at [51, 226] on icon at bounding box center [48, 224] width 8 height 8
click at [48, 224] on icon at bounding box center [48, 224] width 8 height 8
click at [639, 42] on circle at bounding box center [642, 42] width 10 height 10
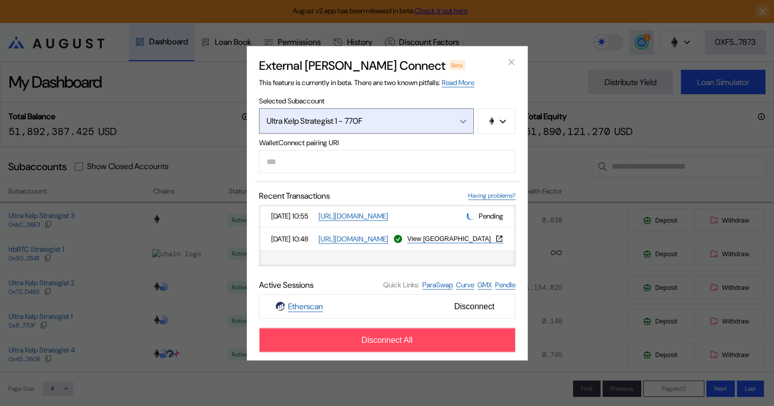
click at [463, 120] on icon "Open menu" at bounding box center [463, 121] width 6 height 4
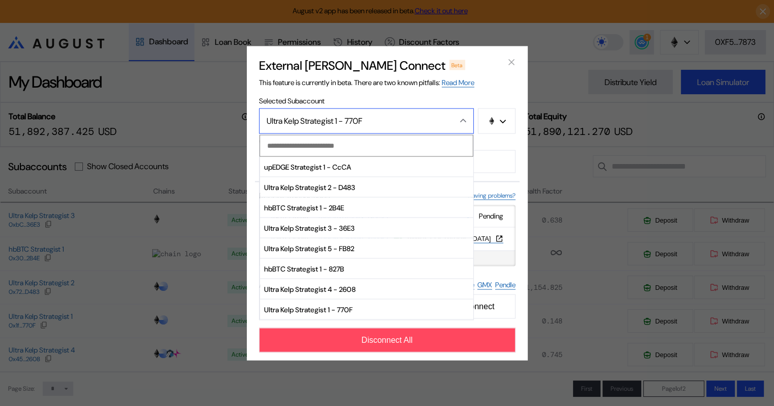
click at [463, 120] on icon "Close menu" at bounding box center [463, 120] width 6 height 4
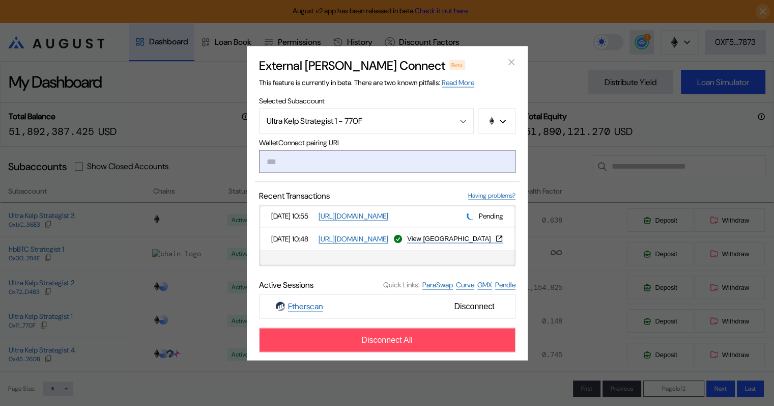
click at [360, 161] on input "modal" at bounding box center [387, 161] width 256 height 23
paste input "**********"
type input "**********"
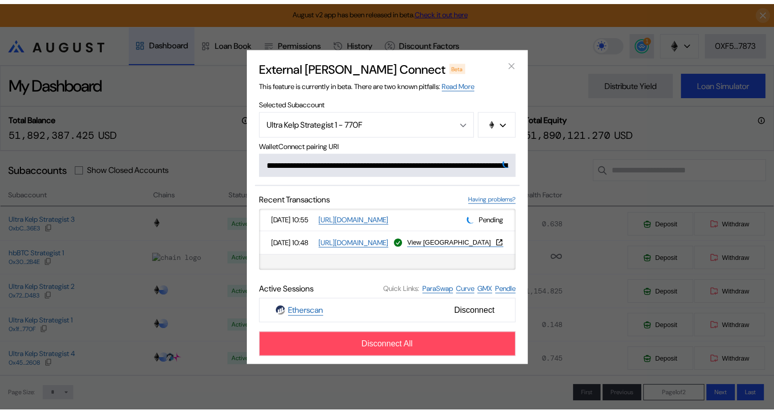
scroll to position [0, 610]
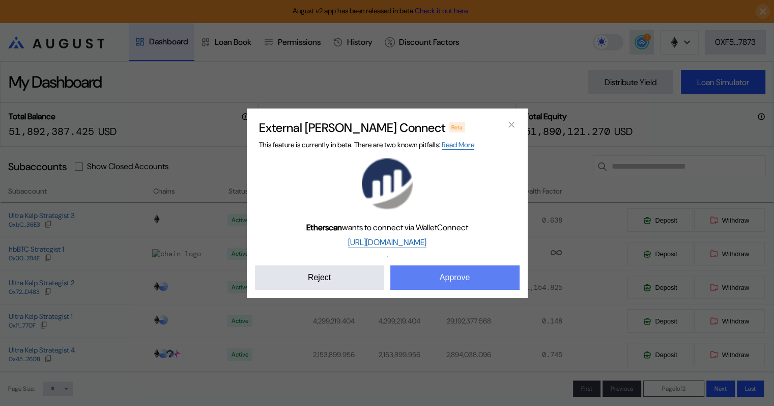
click at [473, 278] on button "Approve" at bounding box center [454, 277] width 129 height 24
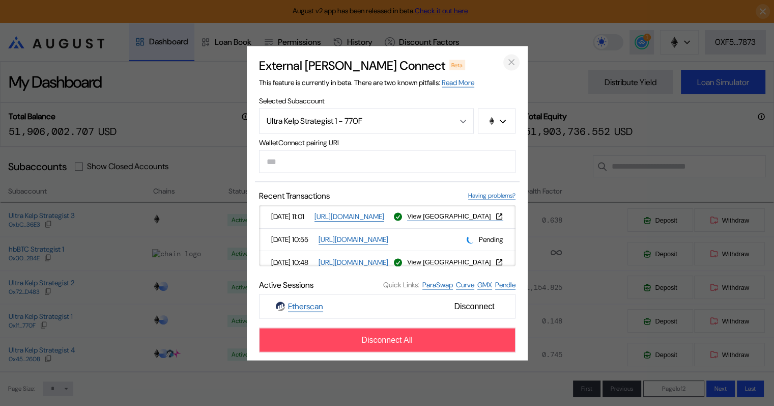
click at [510, 61] on icon "close modal" at bounding box center [511, 62] width 5 height 5
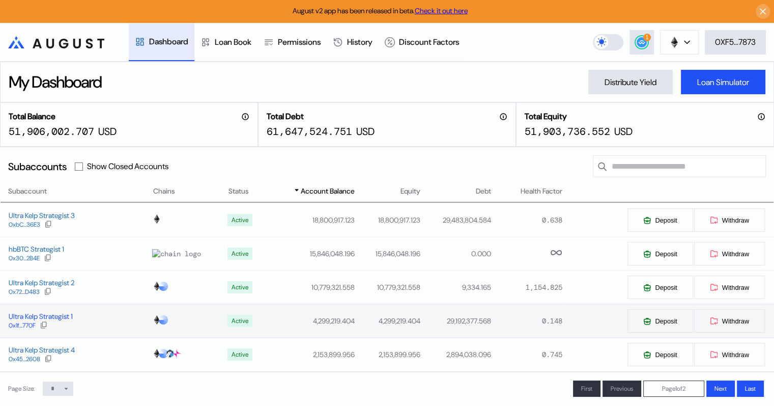
click at [61, 319] on div "Ultra Kelp Strategist 1" at bounding box center [41, 315] width 64 height 9
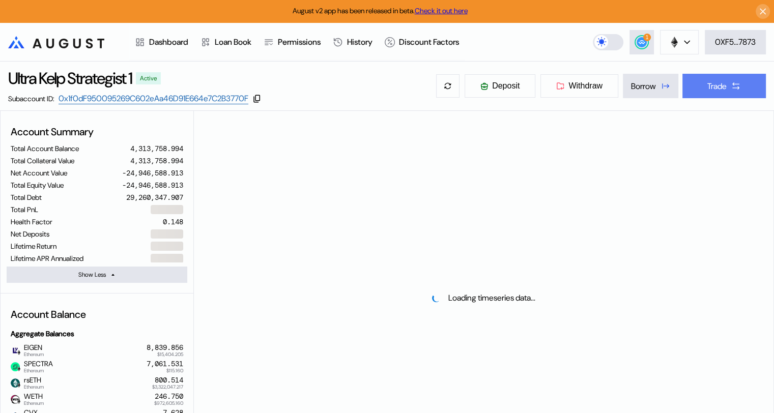
click at [725, 85] on div "Trade" at bounding box center [716, 86] width 19 height 11
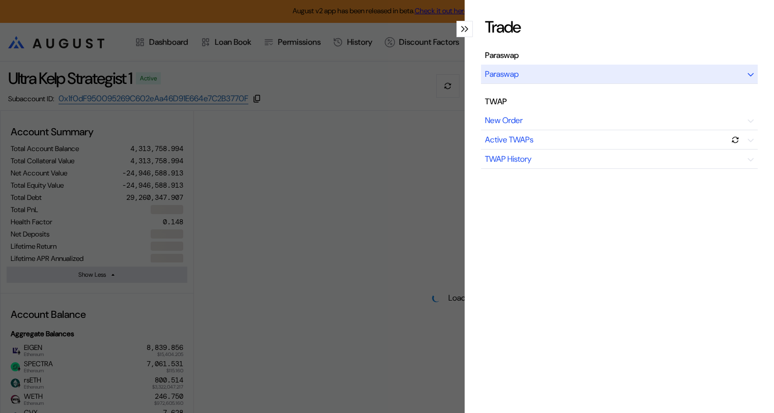
click at [605, 76] on div "Paraswap" at bounding box center [619, 74] width 277 height 19
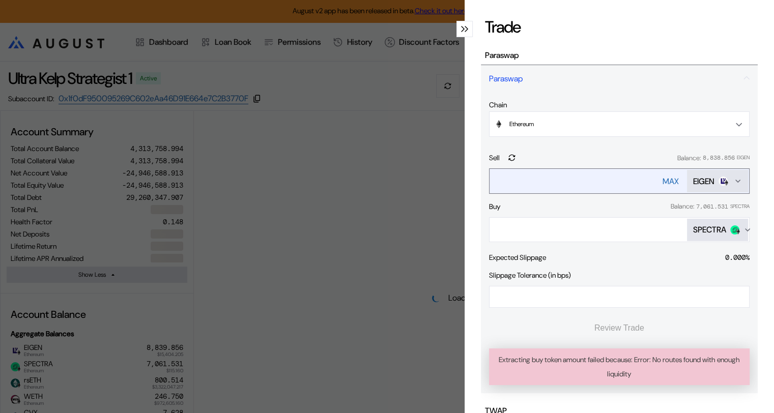
click at [663, 179] on div "MAX" at bounding box center [671, 181] width 16 height 11
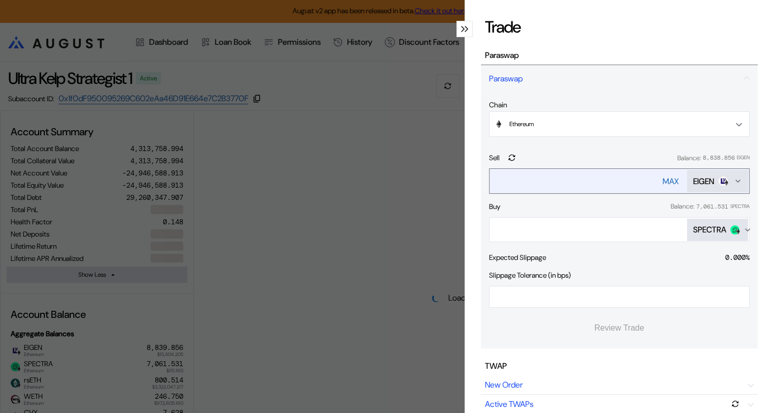
type input "**********"
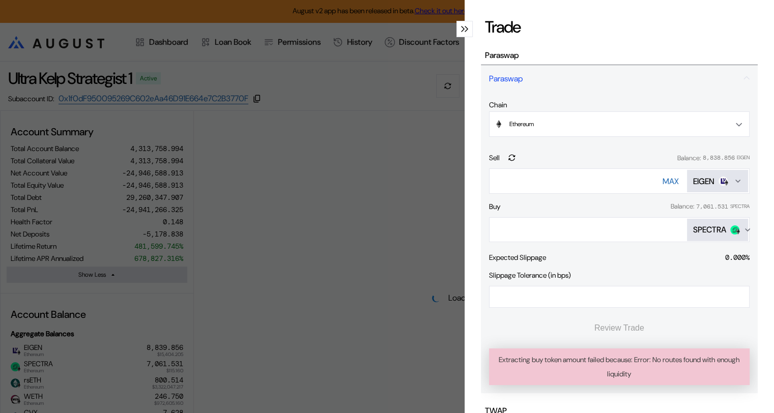
drag, startPoint x: 598, startPoint y: 181, endPoint x: 481, endPoint y: 180, distance: 117.1
click at [481, 180] on div "**********" at bounding box center [619, 242] width 277 height 301
select select "*"
drag, startPoint x: 459, startPoint y: 31, endPoint x: 465, endPoint y: 30, distance: 6.1
click at [462, 31] on icon "modal" at bounding box center [463, 28] width 3 height 5
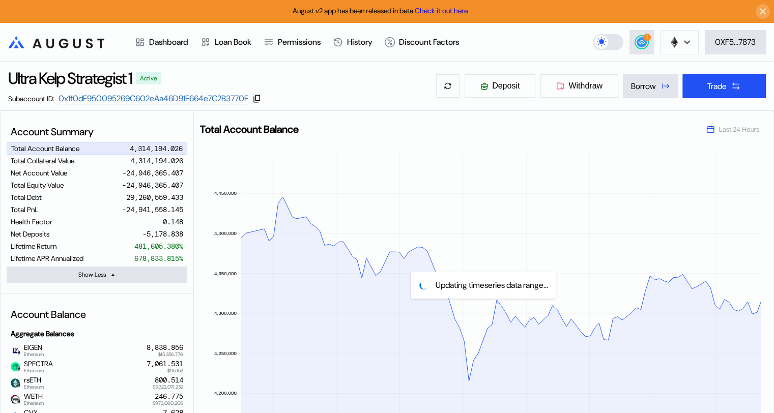
click at [82, 42] on icon ".cls-1 { fill: url(#radial-gradient); } .cls-1, .cls-2 { stroke-width: 0px; } .…" at bounding box center [56, 42] width 96 height 12
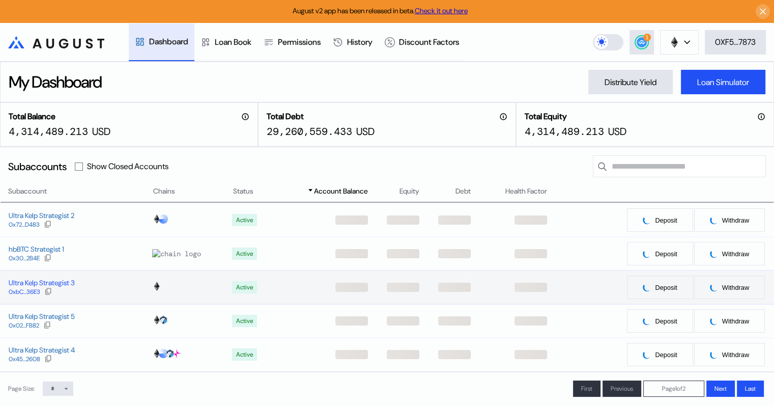
click at [68, 284] on div "Ultra Kelp Strategist 3" at bounding box center [42, 282] width 66 height 9
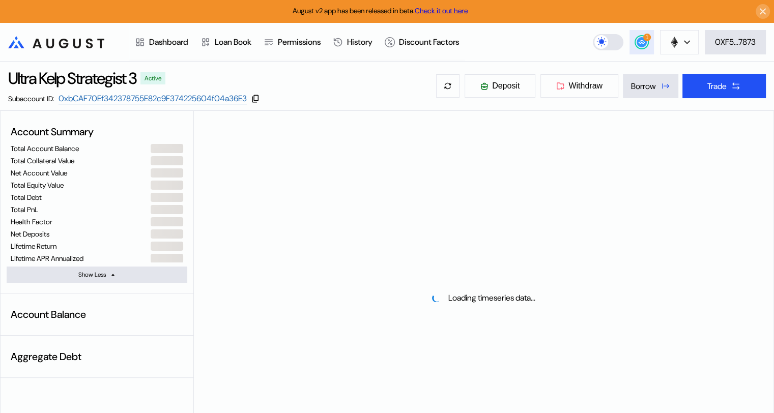
click at [638, 45] on circle at bounding box center [642, 42] width 10 height 10
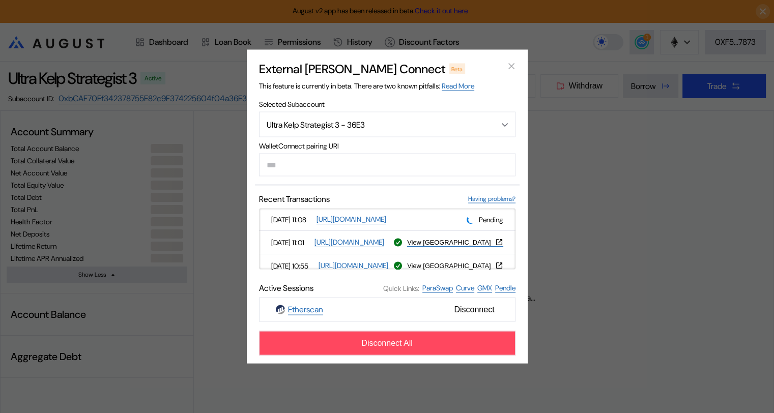
click at [617, 132] on div "External [PERSON_NAME] Connect Beta This feature is currently in beta. There ar…" at bounding box center [387, 206] width 774 height 413
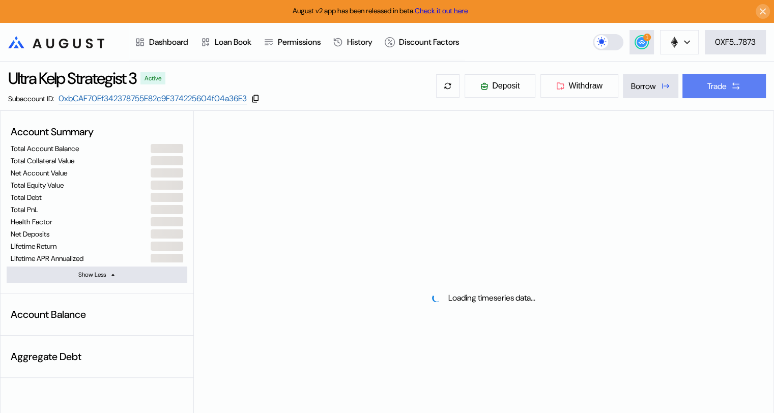
click at [714, 88] on div "Trade" at bounding box center [716, 86] width 19 height 11
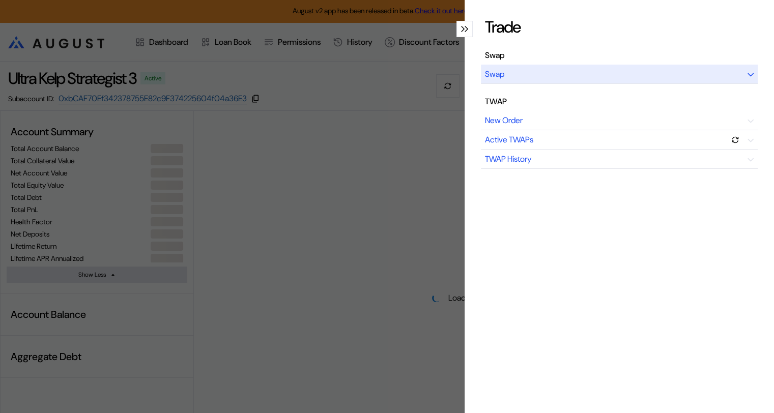
click at [576, 75] on div "Swap" at bounding box center [619, 74] width 277 height 19
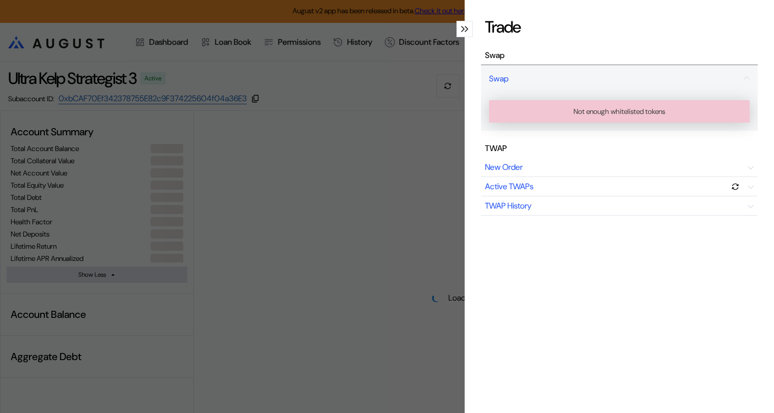
click at [461, 28] on icon "modal" at bounding box center [463, 29] width 4 height 6
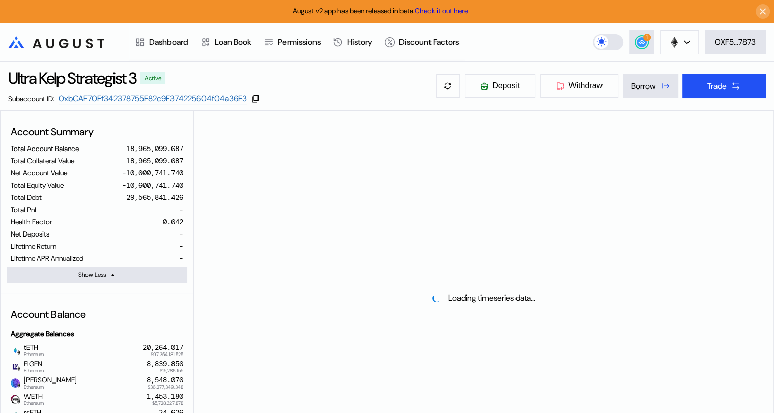
select select "*"
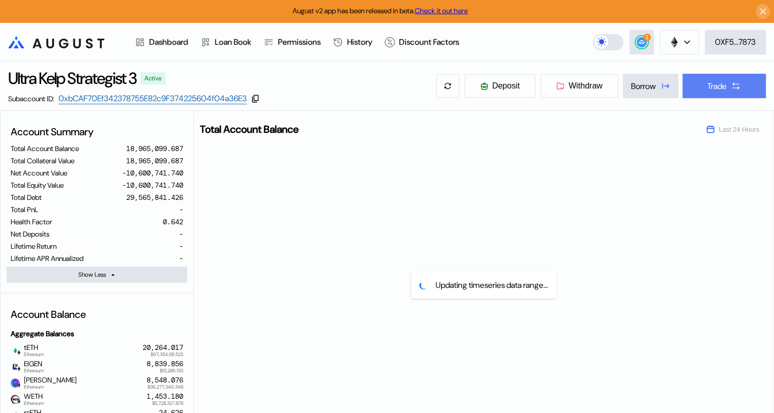
click at [723, 89] on div "Trade" at bounding box center [716, 86] width 19 height 11
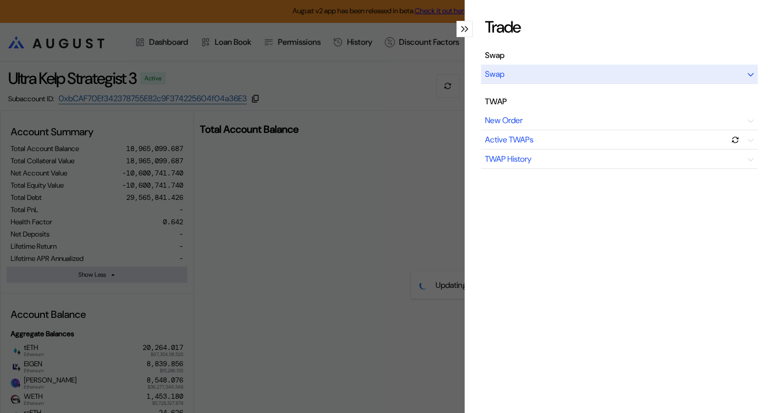
click at [558, 72] on div "Swap" at bounding box center [619, 74] width 277 height 19
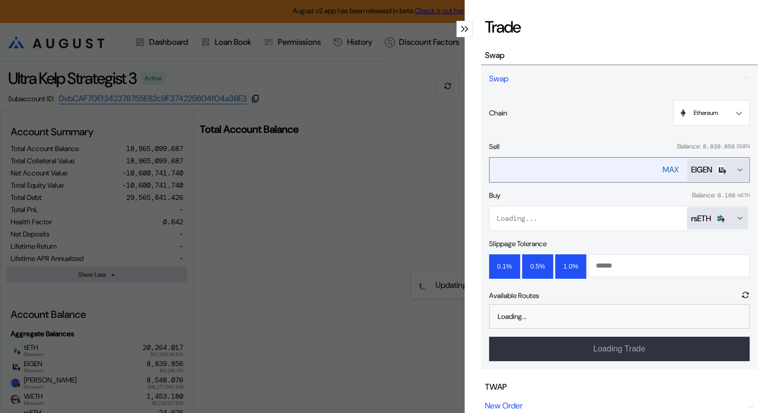
click at [666, 166] on div "MAX" at bounding box center [671, 169] width 16 height 11
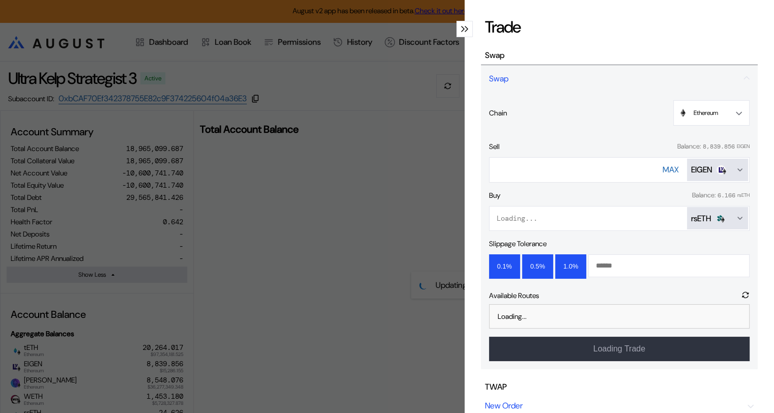
click at [736, 214] on icon "Open menu for selecting token for payment" at bounding box center [740, 218] width 8 height 8
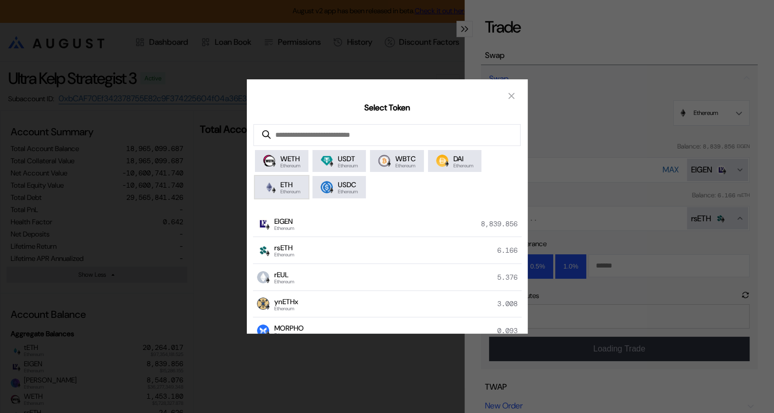
click at [287, 184] on span "ETH" at bounding box center [290, 184] width 20 height 9
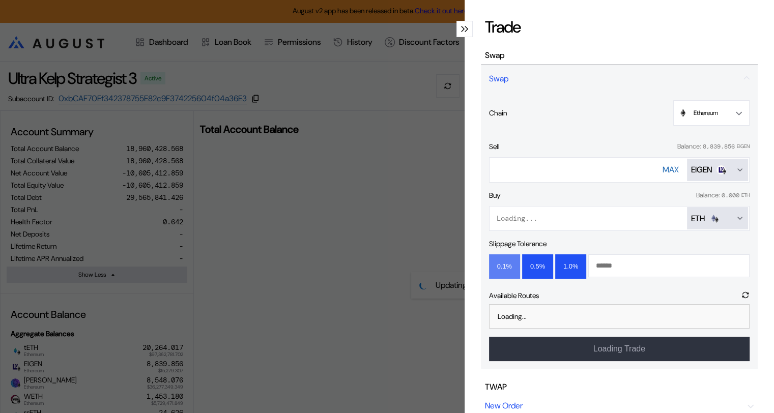
click at [501, 264] on button "0.1%" at bounding box center [504, 266] width 31 height 24
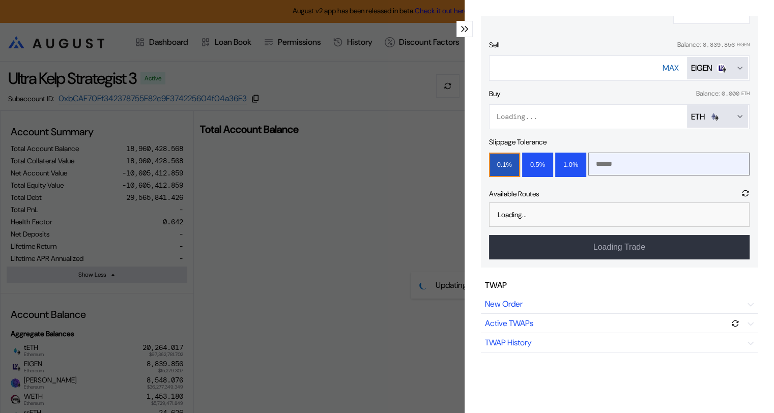
scroll to position [51, 0]
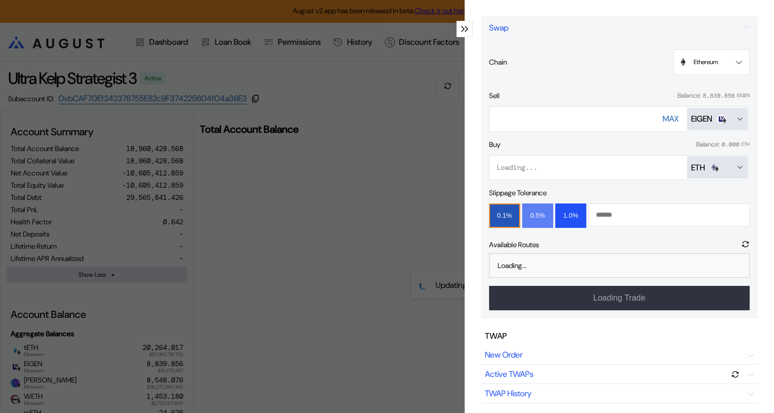
click at [533, 216] on button "0.5%" at bounding box center [537, 216] width 31 height 24
click at [506, 213] on button "0.1%" at bounding box center [504, 216] width 31 height 24
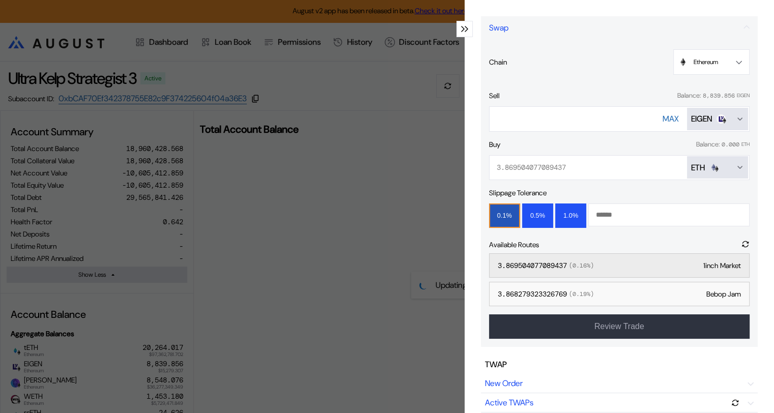
click at [560, 266] on div "3.869504077089437 ( 0.16 %)" at bounding box center [546, 265] width 96 height 9
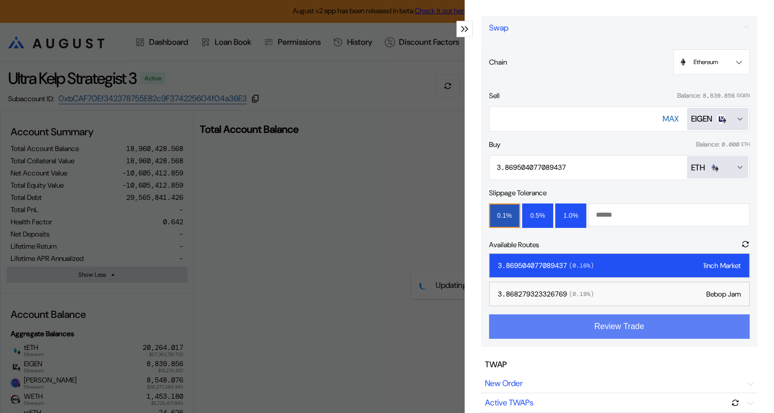
click at [614, 326] on button "Review Trade" at bounding box center [619, 327] width 261 height 24
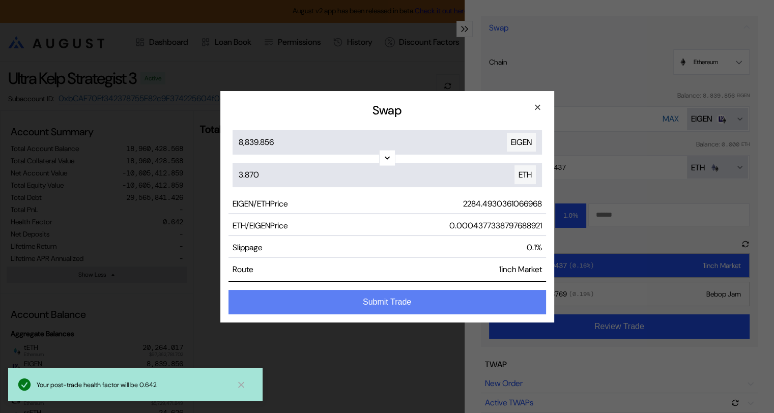
click at [403, 300] on button "Submit Trade" at bounding box center [388, 302] width 318 height 24
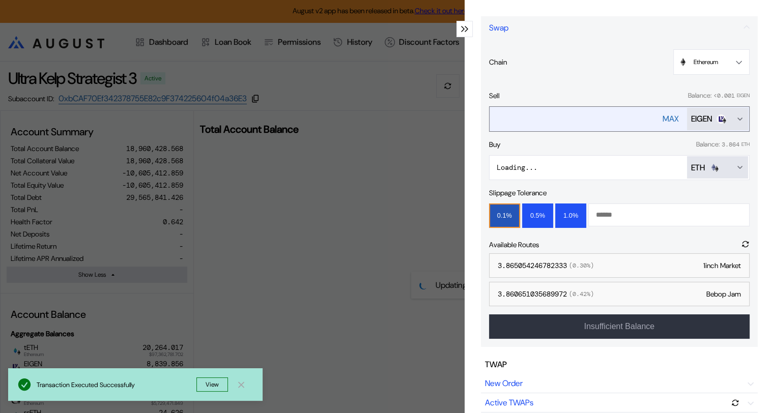
click at [663, 120] on div "MAX" at bounding box center [671, 118] width 16 height 11
type input "**********"
drag, startPoint x: 624, startPoint y: 121, endPoint x: 541, endPoint y: 120, distance: 83.0
click at [541, 120] on input "**********" at bounding box center [566, 118] width 153 height 21
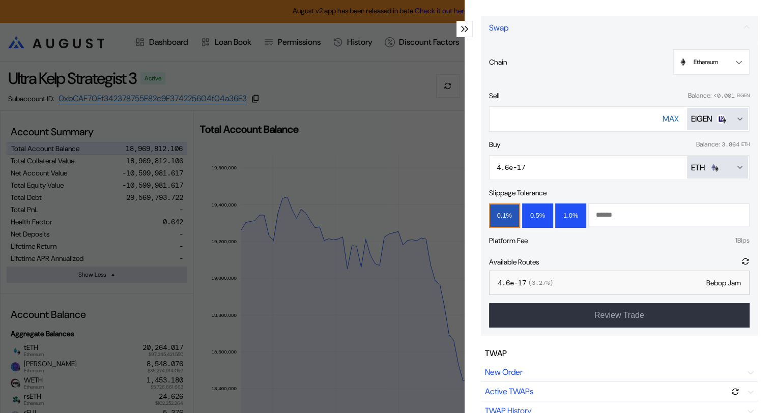
click at [461, 28] on icon "modal" at bounding box center [463, 29] width 4 height 6
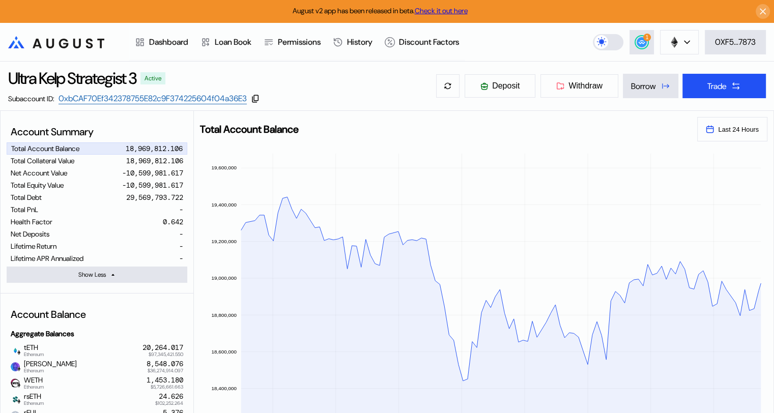
click at [79, 43] on icon at bounding box center [77, 44] width 8 height 10
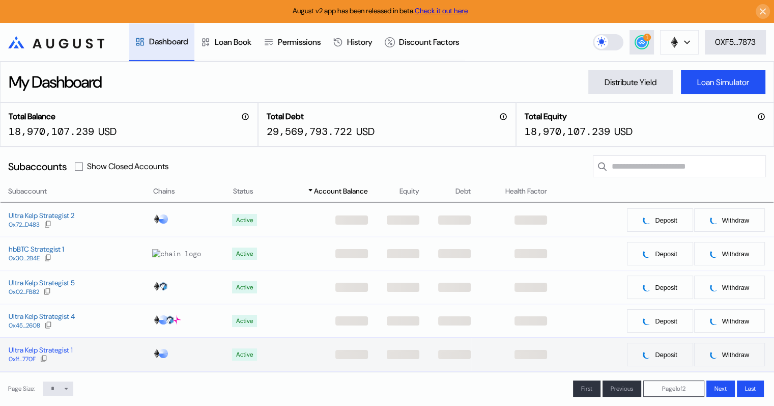
click at [66, 352] on div "Ultra Kelp Strategist 1" at bounding box center [41, 349] width 64 height 9
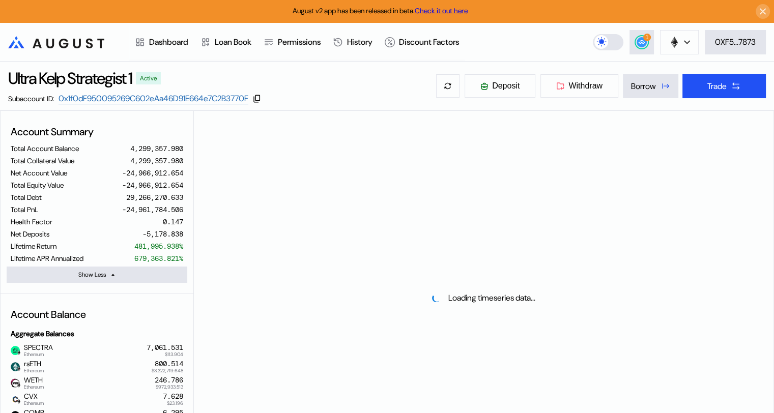
select select "*"
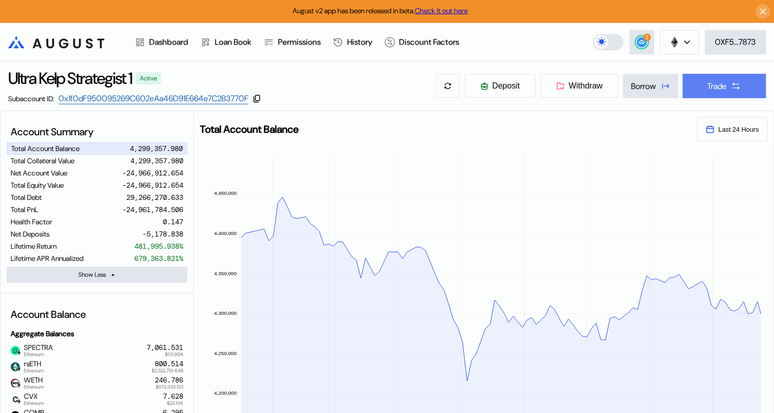
click at [713, 84] on div "Trade" at bounding box center [716, 86] width 19 height 11
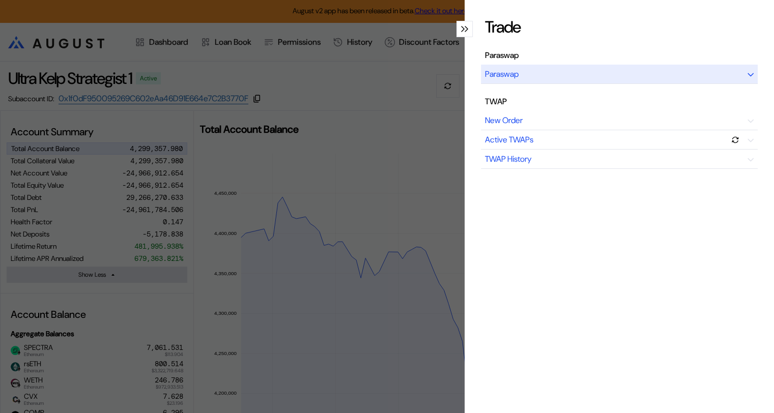
click at [748, 73] on icon "modal" at bounding box center [751, 75] width 6 height 4
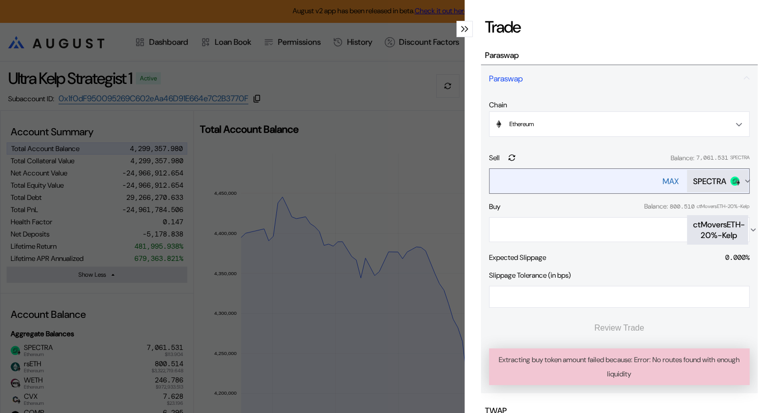
click at [711, 185] on div "SPECTRA" at bounding box center [709, 181] width 33 height 11
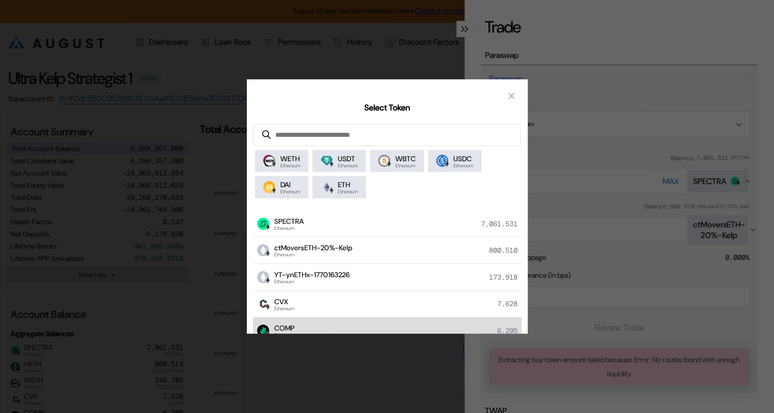
click at [326, 326] on div "COMP Ethereum 6.295" at bounding box center [387, 331] width 269 height 27
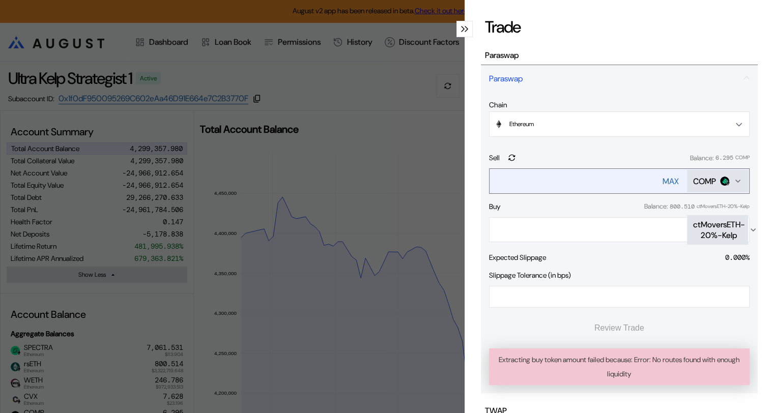
click at [665, 180] on div "MAX" at bounding box center [671, 181] width 16 height 11
type input "********"
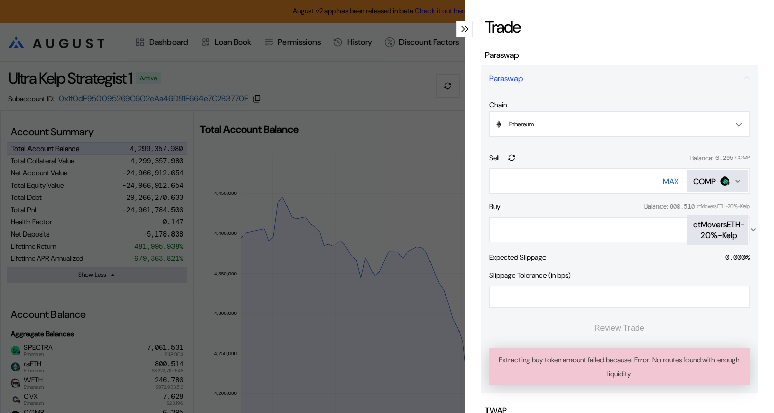
click at [710, 229] on div "ctMoversETH-20%-Kelp" at bounding box center [719, 229] width 52 height 21
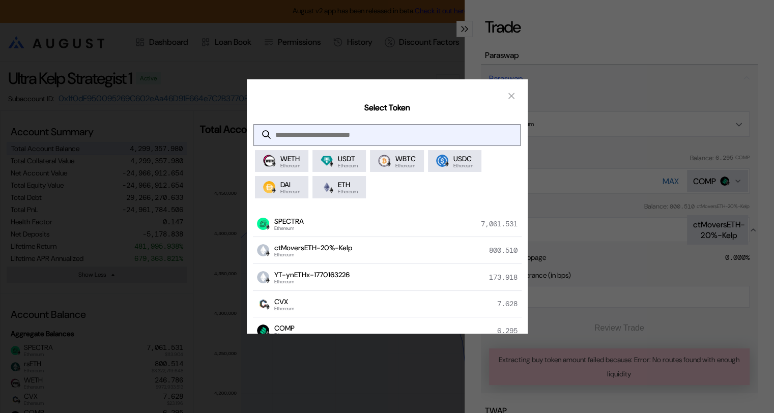
click at [331, 135] on input "modal" at bounding box center [379, 135] width 250 height 21
type input "*"
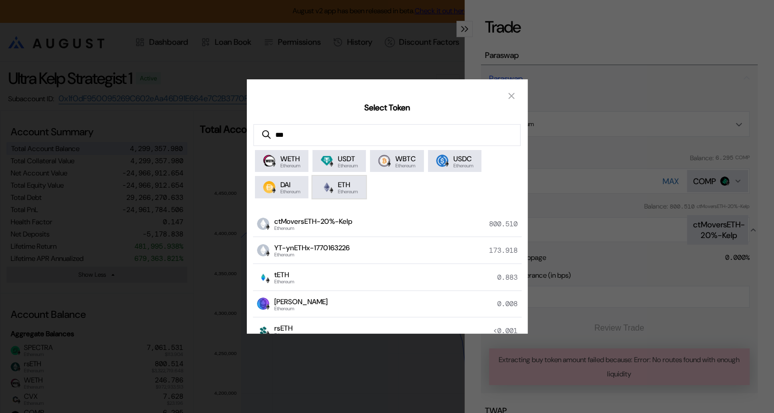
scroll to position [51, 0]
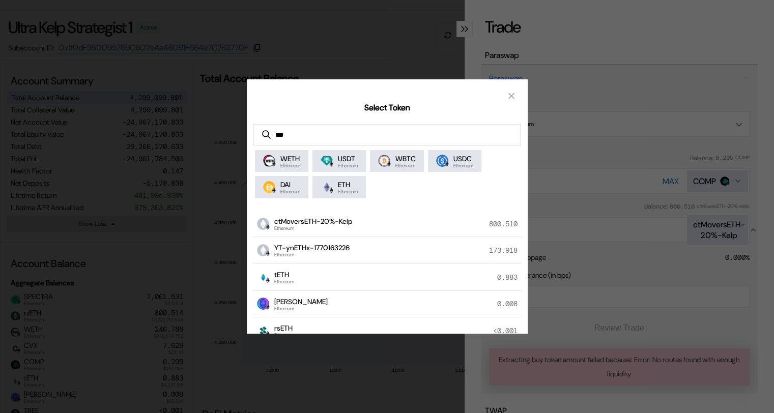
type input "***"
click at [353, 184] on span "ETH" at bounding box center [348, 184] width 20 height 9
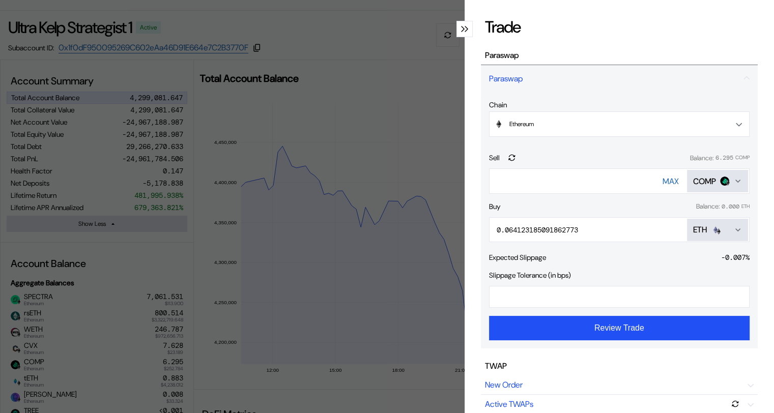
drag, startPoint x: 503, startPoint y: 296, endPoint x: 481, endPoint y: 296, distance: 22.4
click at [481, 296] on div "Chain Ethereum Ethereum Base Sell Balance: 6.295 COMP ******** MAX COMP Buy Bal…" at bounding box center [619, 220] width 277 height 256
type input "**"
click at [734, 227] on icon "Open menu for selecting token for payment" at bounding box center [738, 230] width 8 height 8
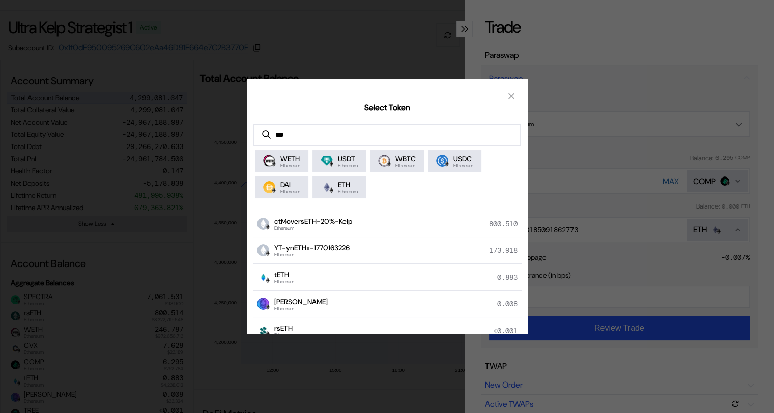
click at [587, 95] on div "Select Token *** WETH Ethereum USDT Ethereum WBTC Ethereum USDC Ethereum DAI Et…" at bounding box center [387, 206] width 774 height 413
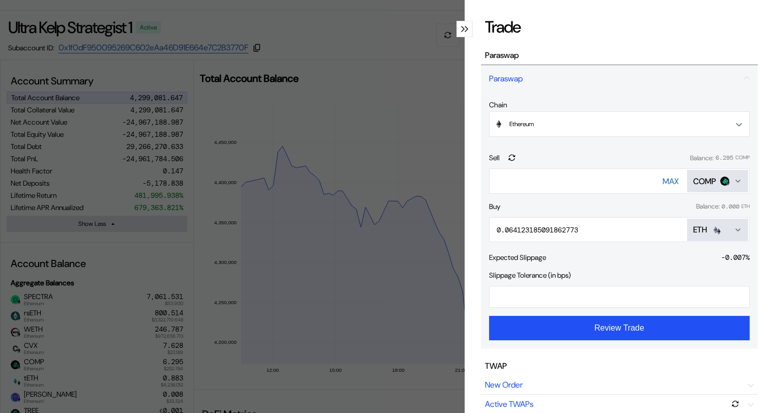
click at [461, 27] on icon "modal" at bounding box center [463, 29] width 4 height 6
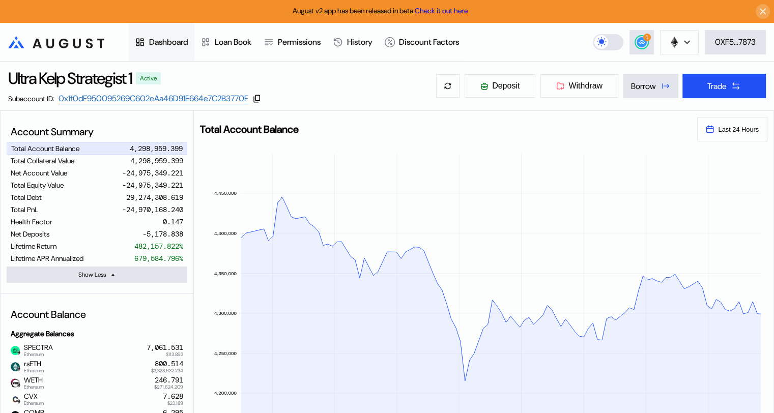
click at [175, 41] on div "Dashboard" at bounding box center [168, 42] width 39 height 11
